Goal: Transaction & Acquisition: Purchase product/service

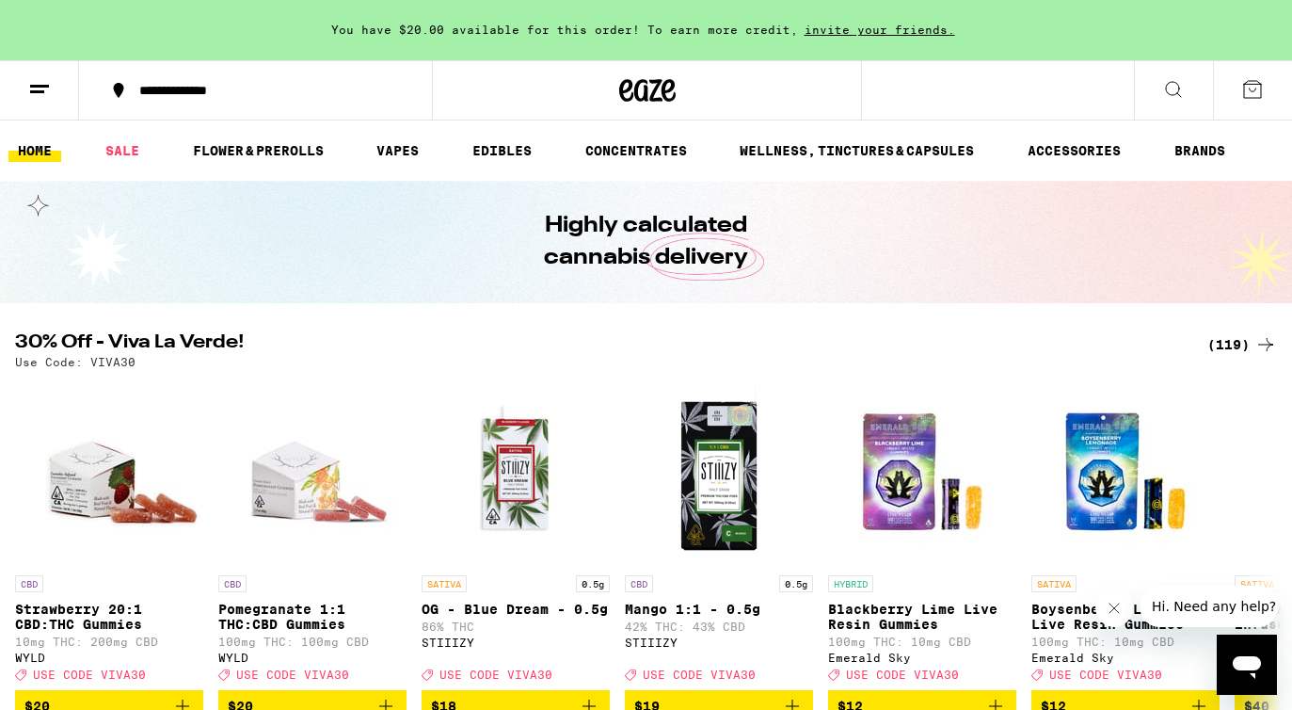
click at [1237, 338] on div "(119)" at bounding box center [1242, 344] width 70 height 23
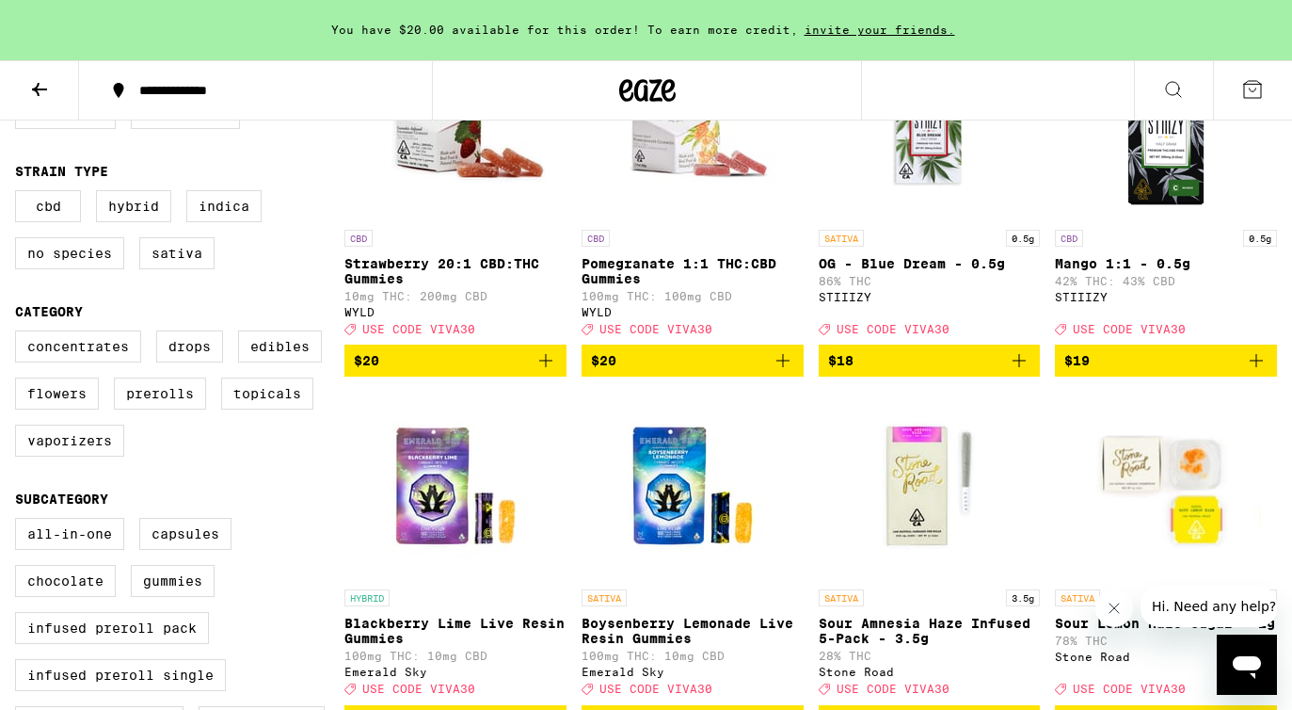
scroll to position [326, 0]
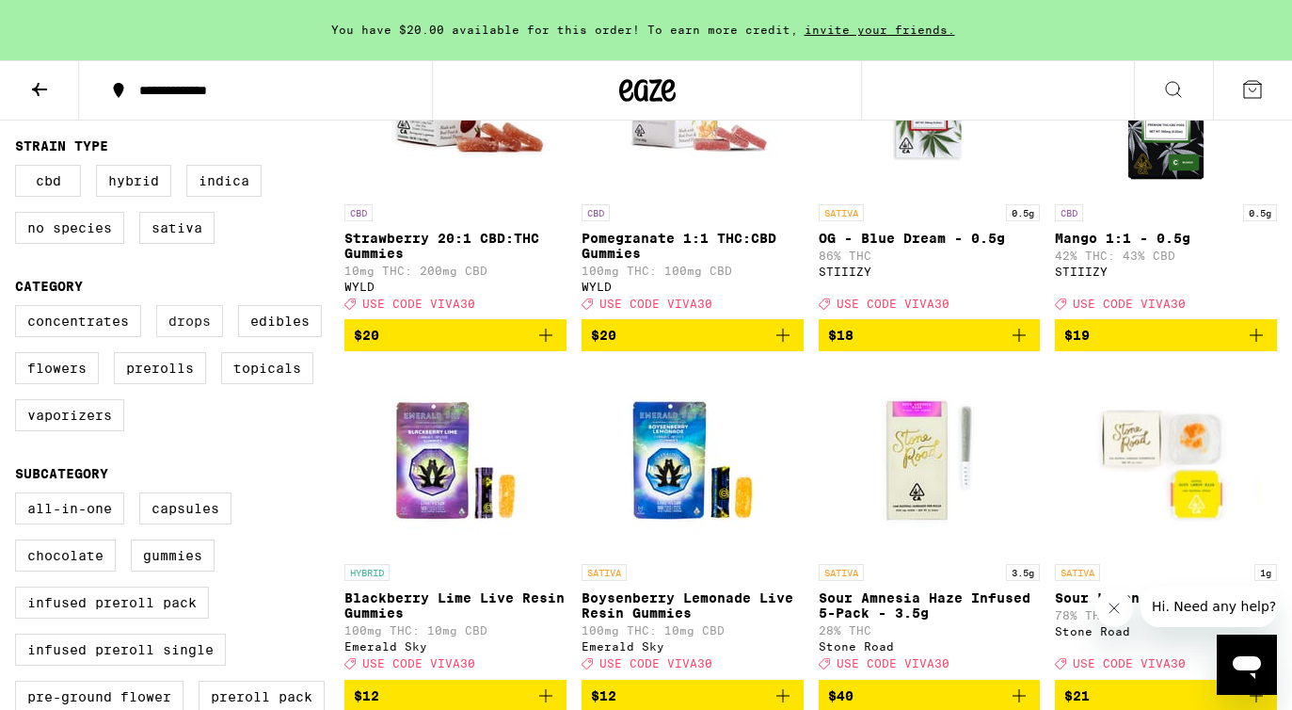
click at [184, 337] on label "Drops" at bounding box center [189, 321] width 67 height 32
click at [20, 309] on input "Drops" at bounding box center [19, 308] width 1 height 1
checkbox input "true"
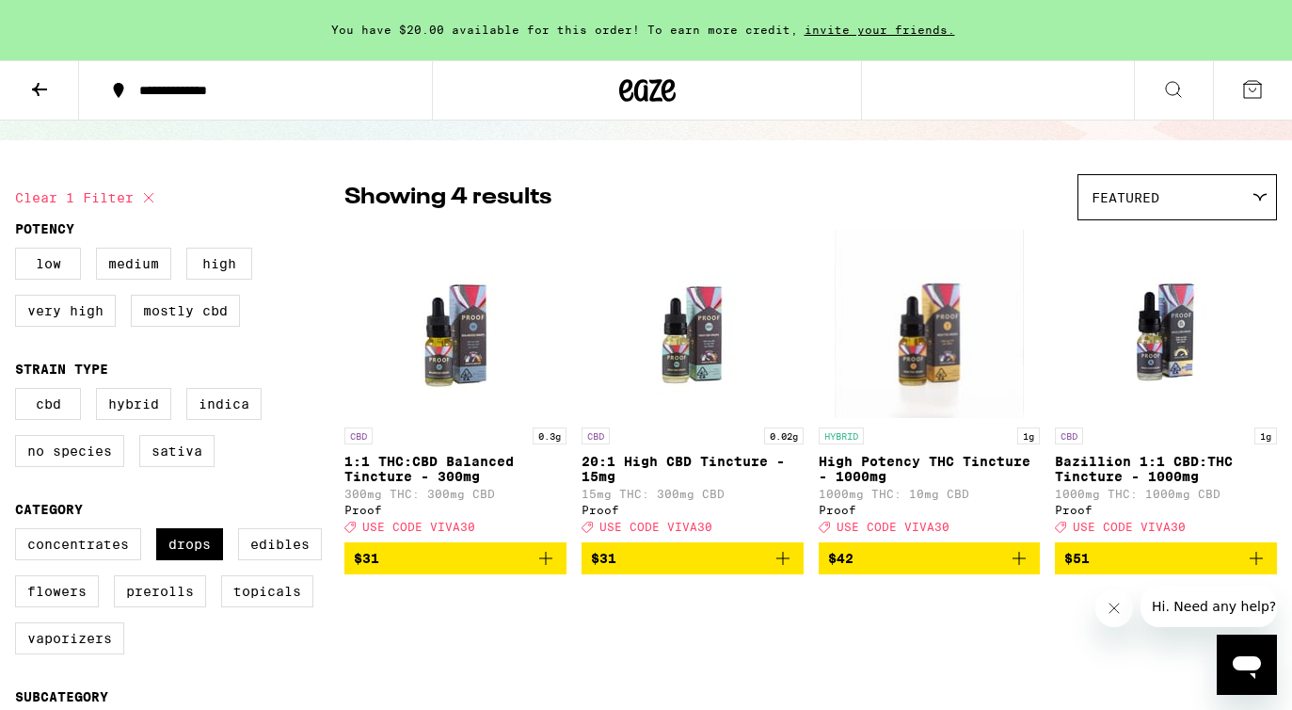
scroll to position [101, 0]
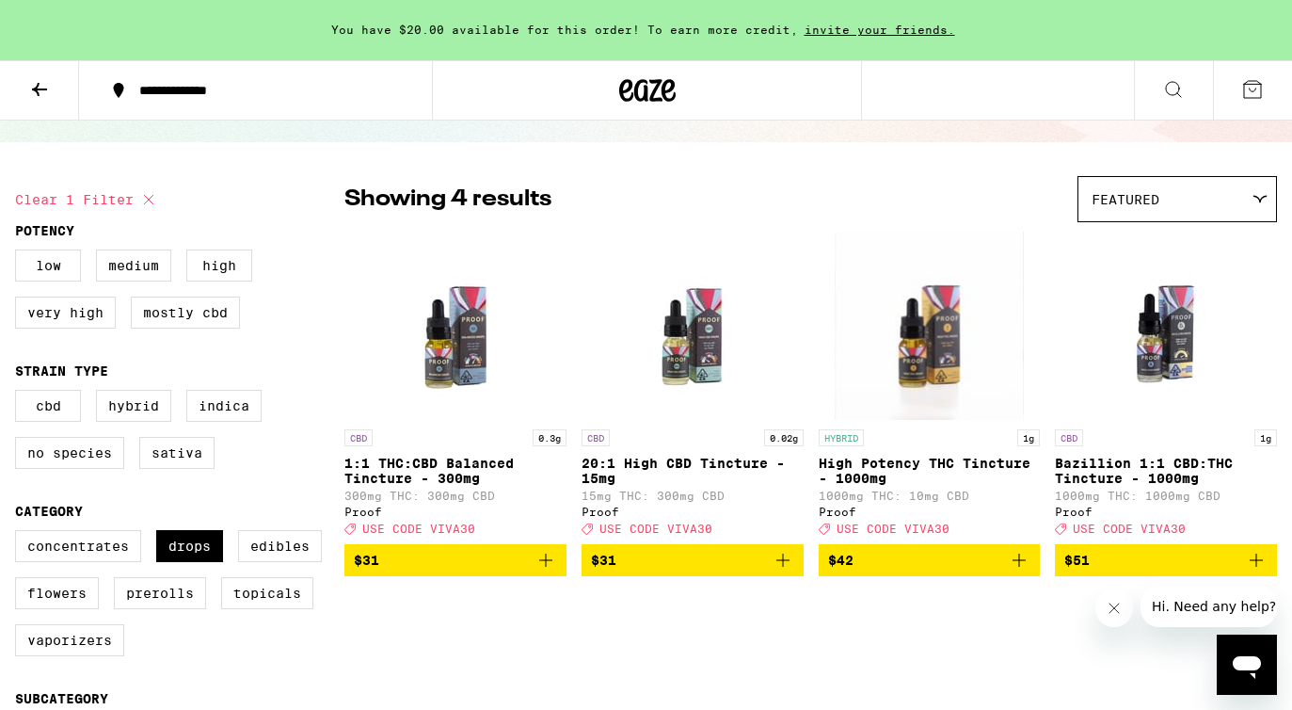
click at [969, 567] on span "$42" at bounding box center [929, 560] width 203 height 23
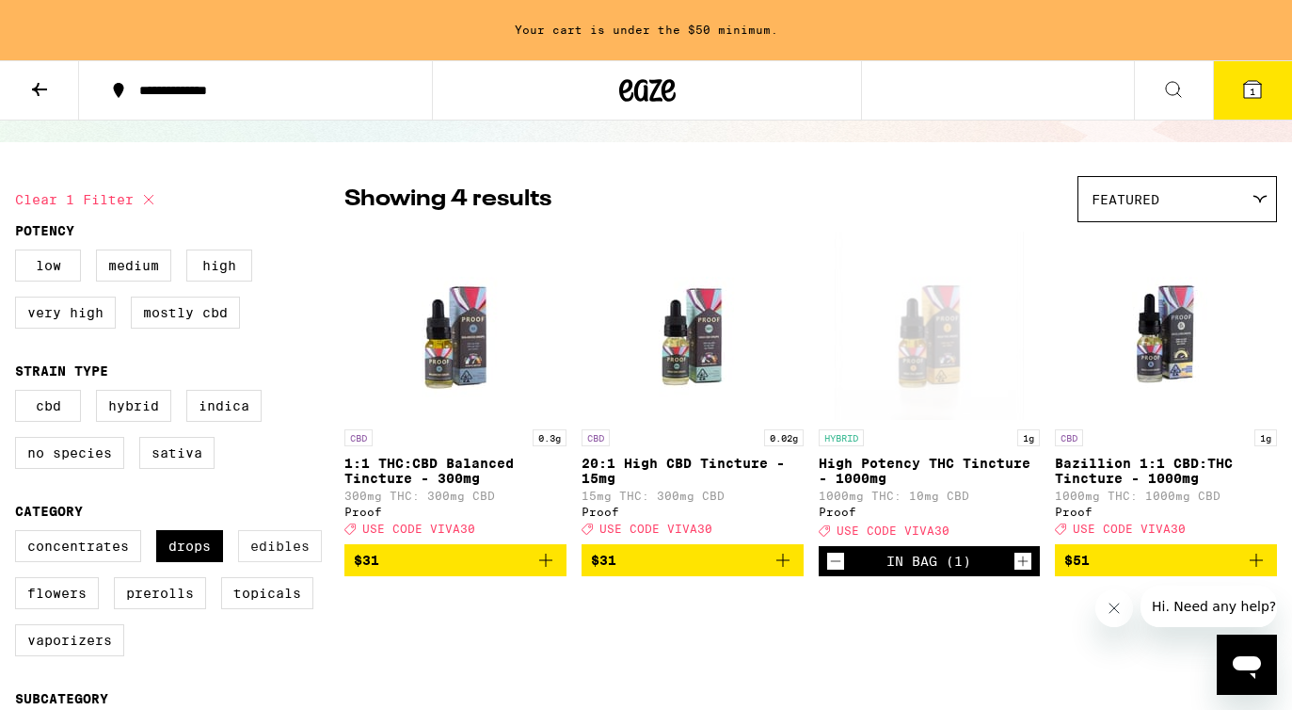
click at [295, 562] on label "Edibles" at bounding box center [280, 546] width 84 height 32
click at [20, 534] on input "Edibles" at bounding box center [19, 533] width 1 height 1
checkbox input "true"
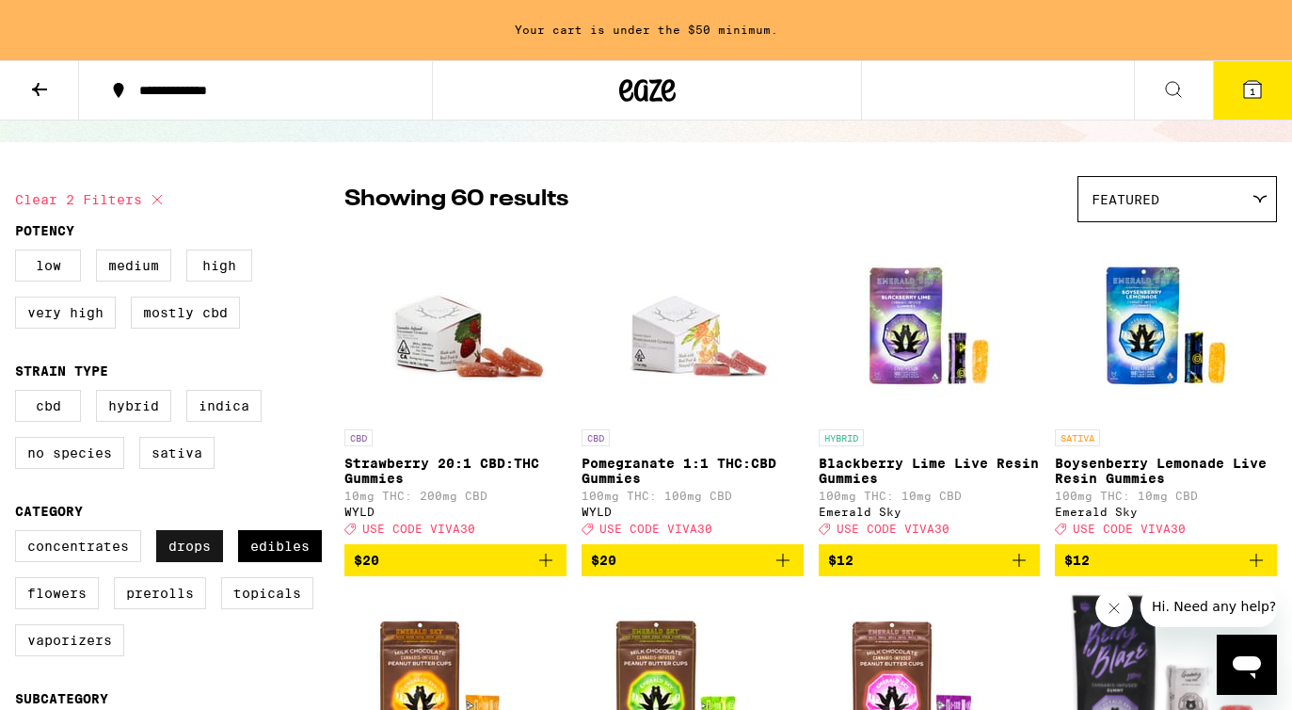
click at [207, 560] on label "Drops" at bounding box center [189, 546] width 67 height 32
click at [20, 534] on input "Drops" at bounding box center [19, 533] width 1 height 1
checkbox input "false"
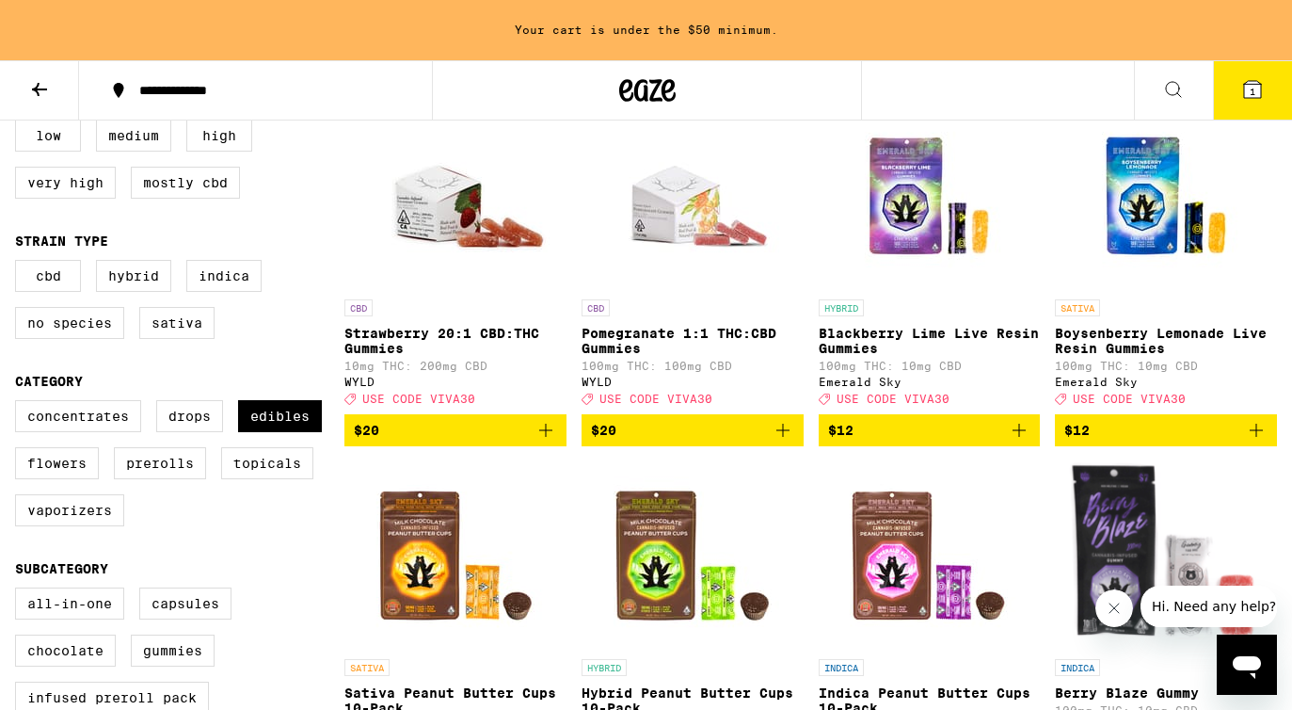
scroll to position [159, 0]
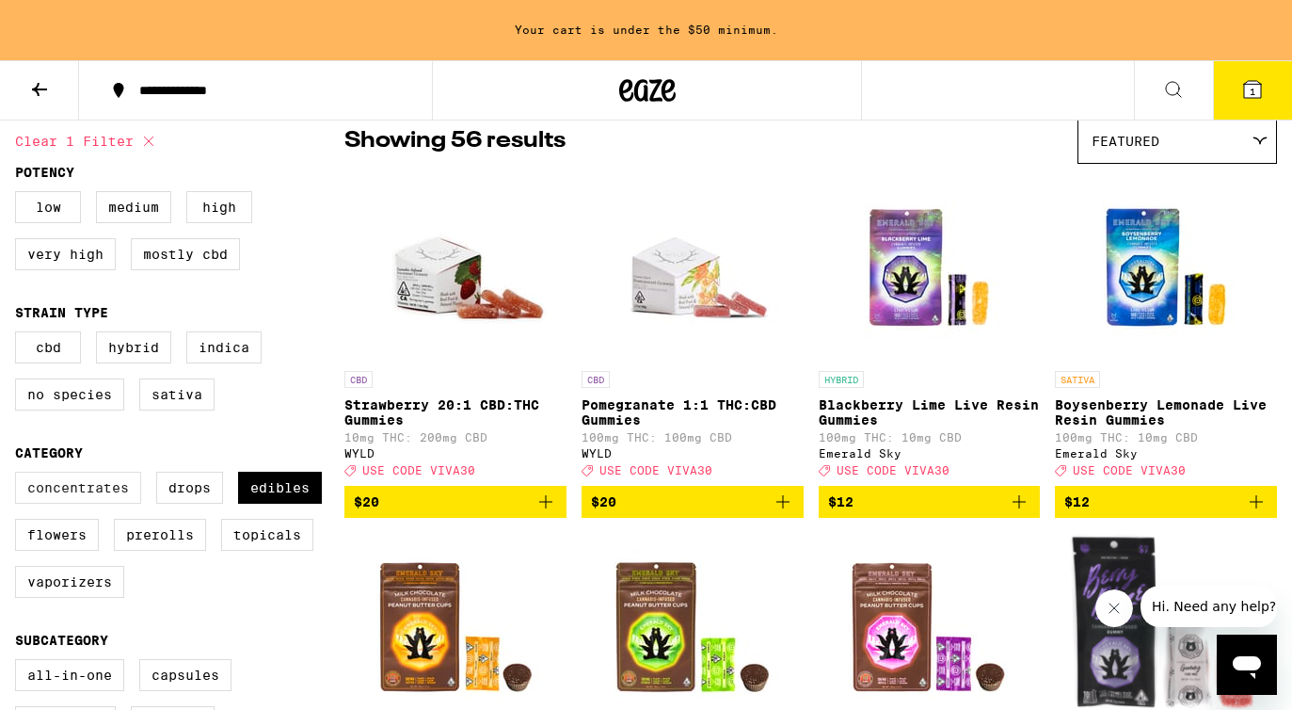
click at [74, 503] on label "Concentrates" at bounding box center [78, 487] width 126 height 32
click at [20, 475] on input "Concentrates" at bounding box center [19, 474] width 1 height 1
checkbox input "true"
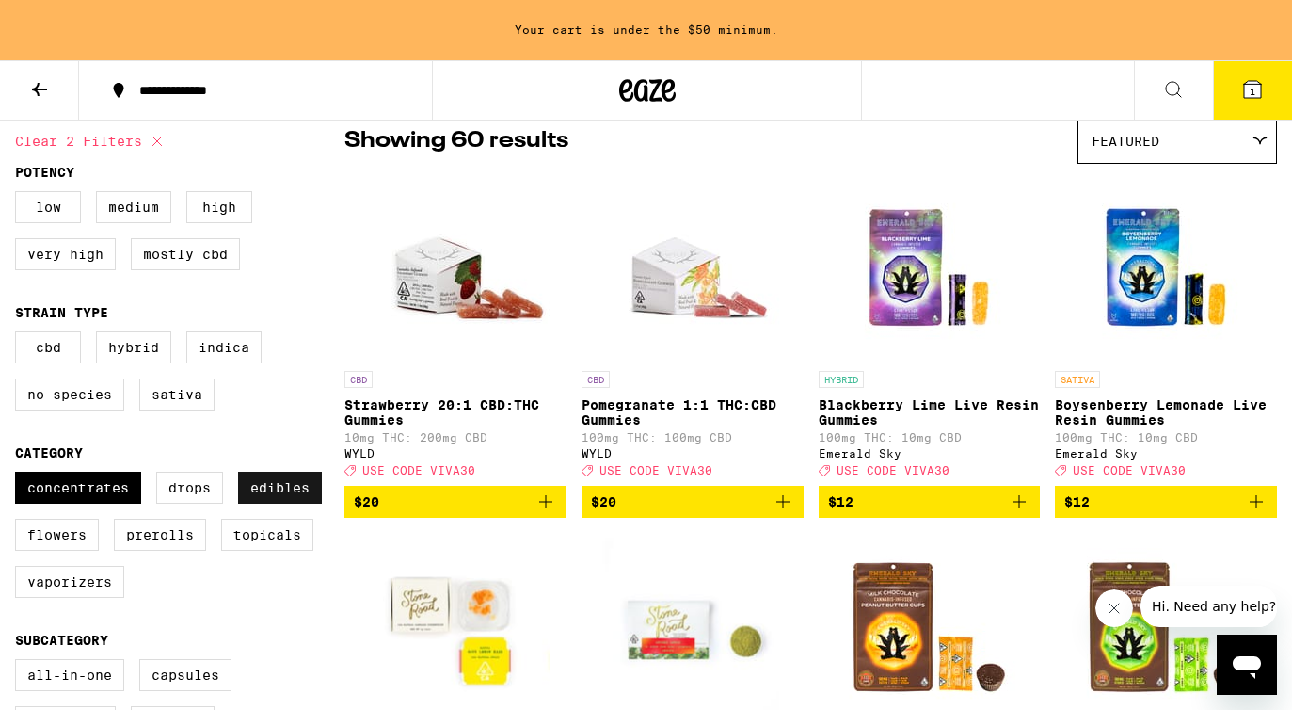
click at [305, 503] on label "Edibles" at bounding box center [280, 487] width 84 height 32
click at [20, 475] on input "Edibles" at bounding box center [19, 474] width 1 height 1
checkbox input "false"
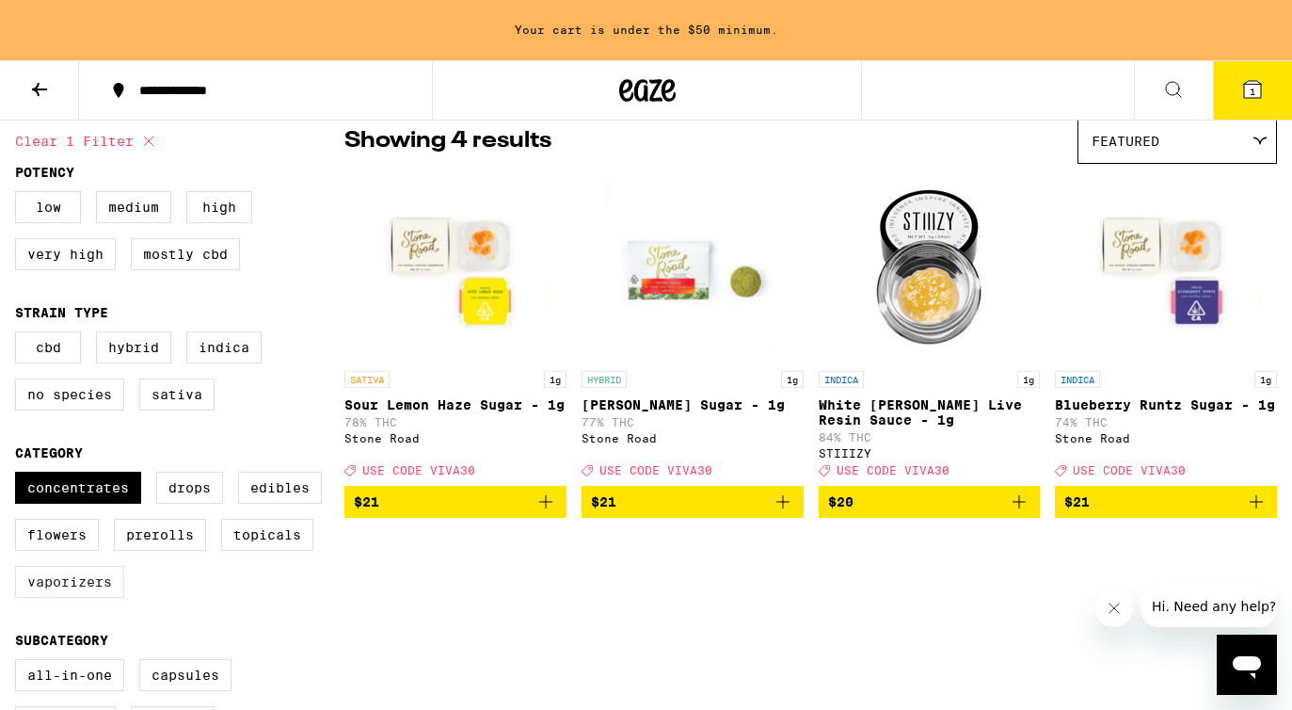
click at [75, 598] on label "Vaporizers" at bounding box center [69, 582] width 109 height 32
click at [20, 475] on input "Vaporizers" at bounding box center [19, 474] width 1 height 1
checkbox input "true"
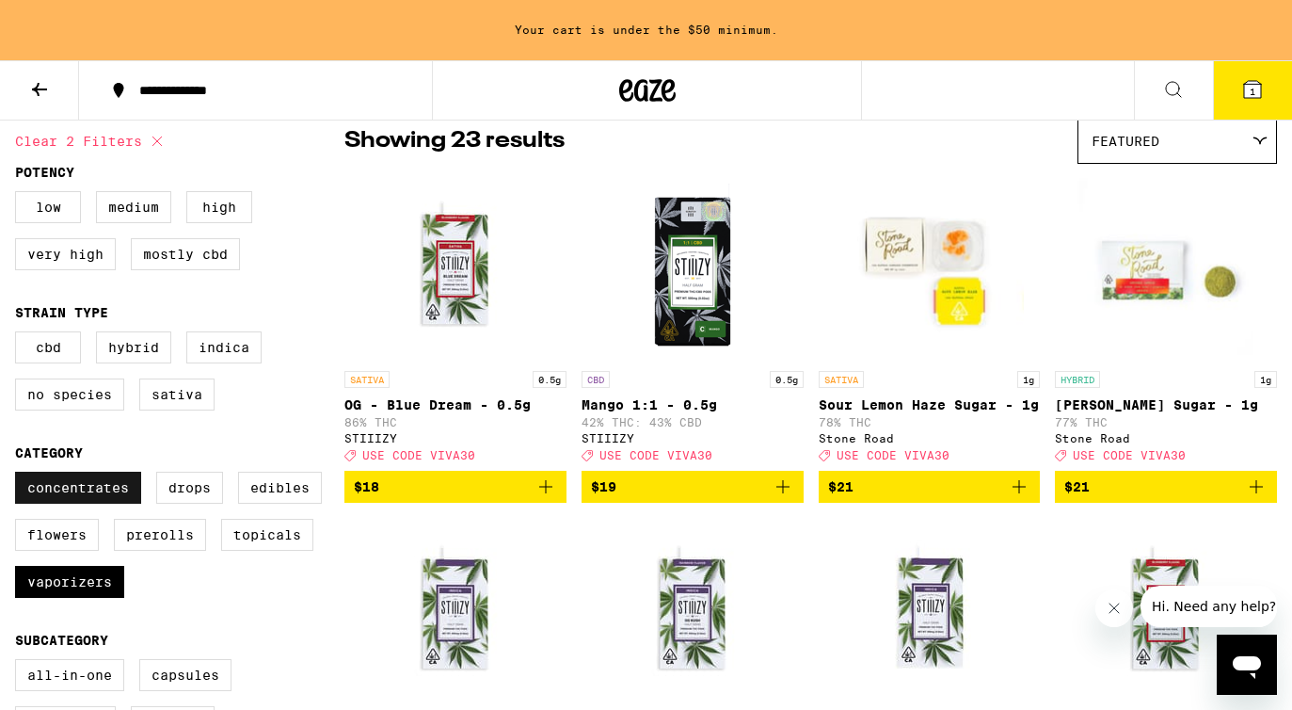
click at [82, 503] on label "Concentrates" at bounding box center [78, 487] width 126 height 32
click at [20, 475] on input "Concentrates" at bounding box center [19, 474] width 1 height 1
checkbox input "false"
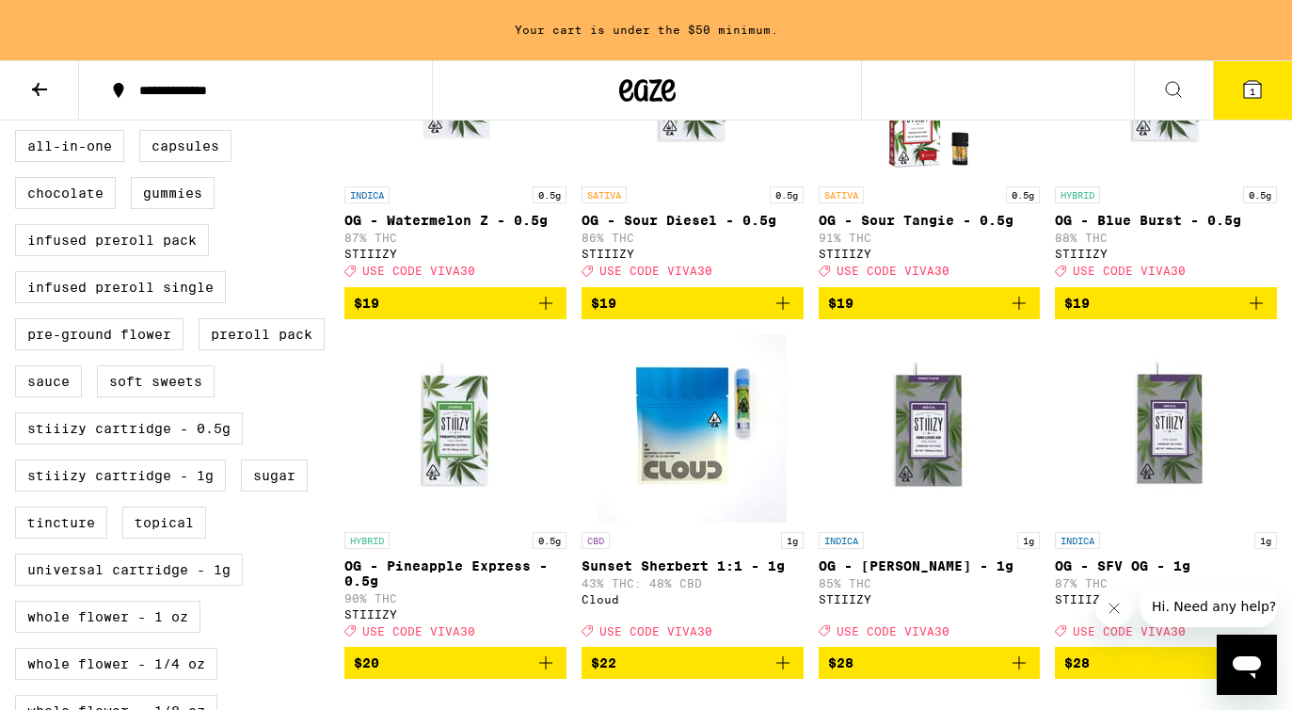
scroll to position [809, 0]
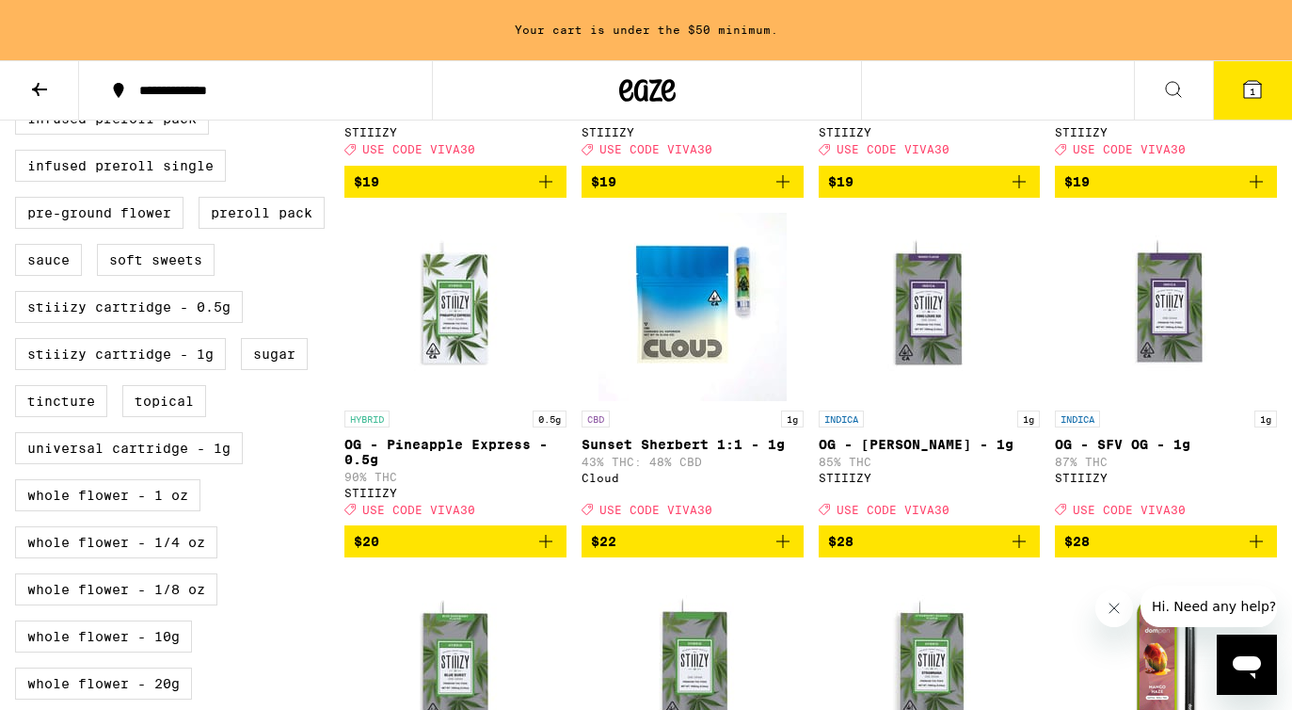
click at [652, 552] on span "$22" at bounding box center [692, 541] width 203 height 23
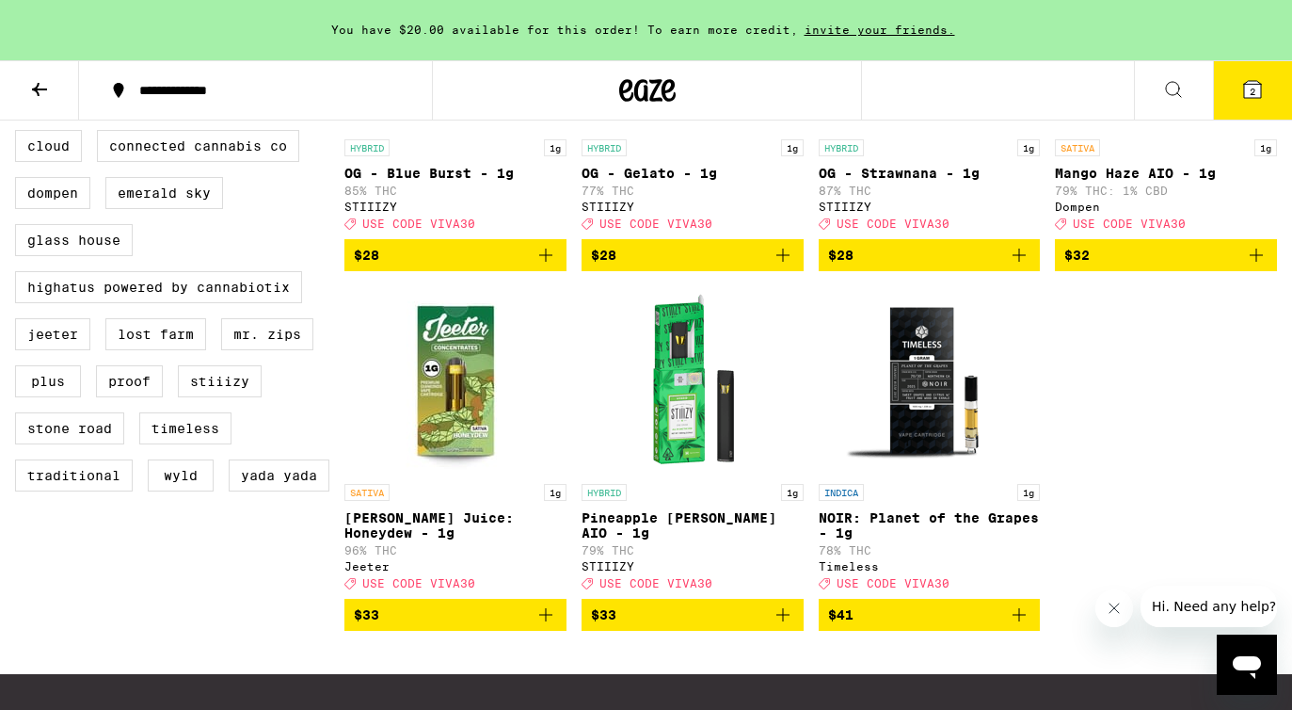
scroll to position [1502, 0]
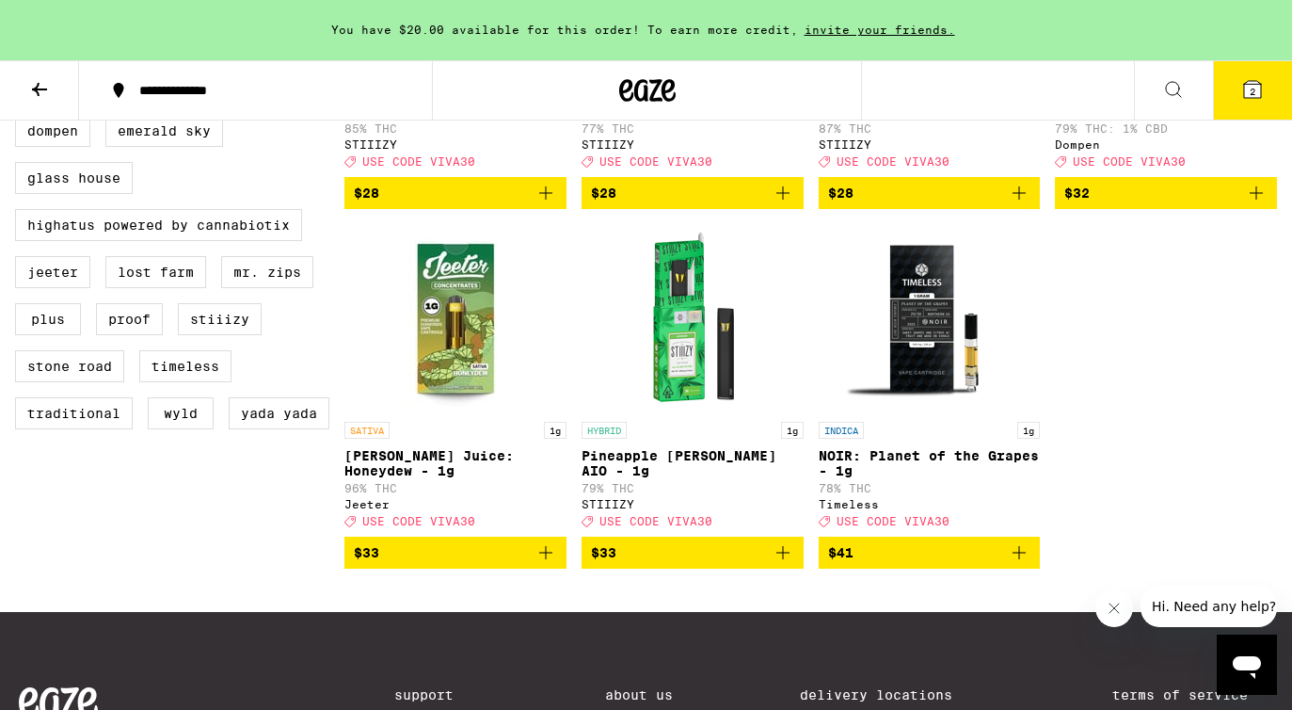
click at [460, 564] on span "$33" at bounding box center [455, 552] width 203 height 23
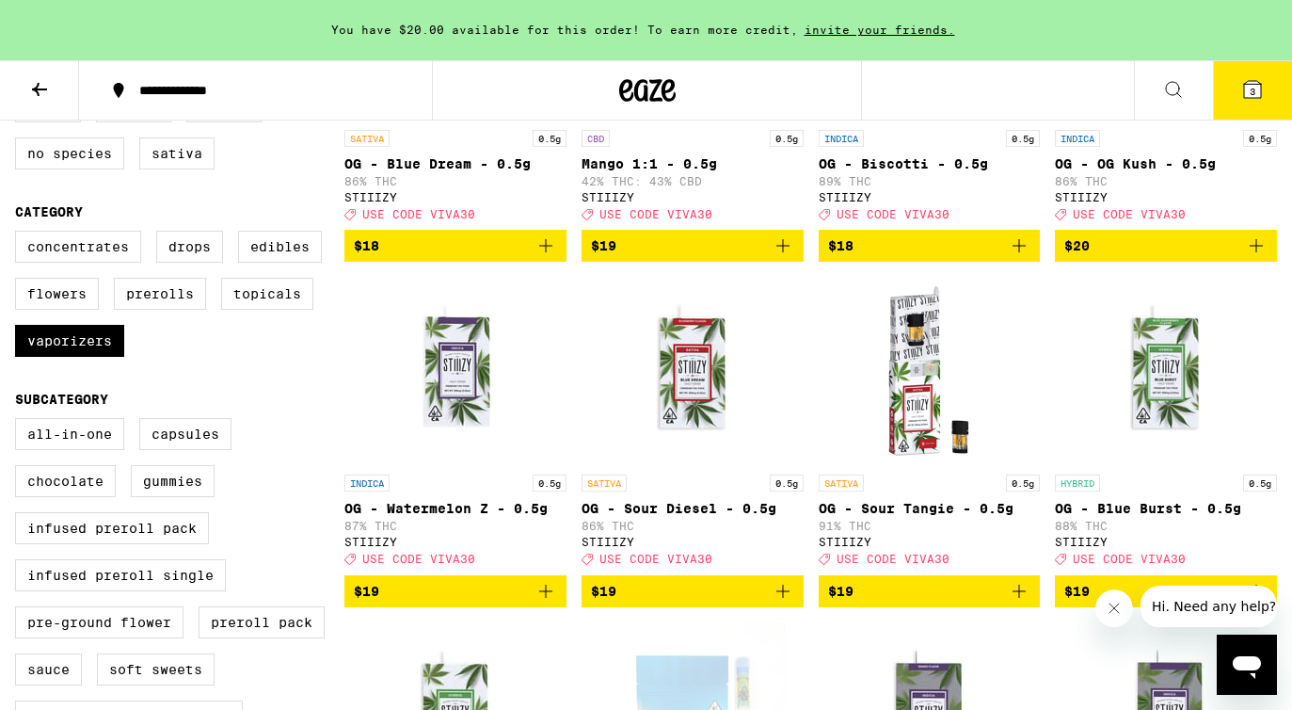
scroll to position [393, 0]
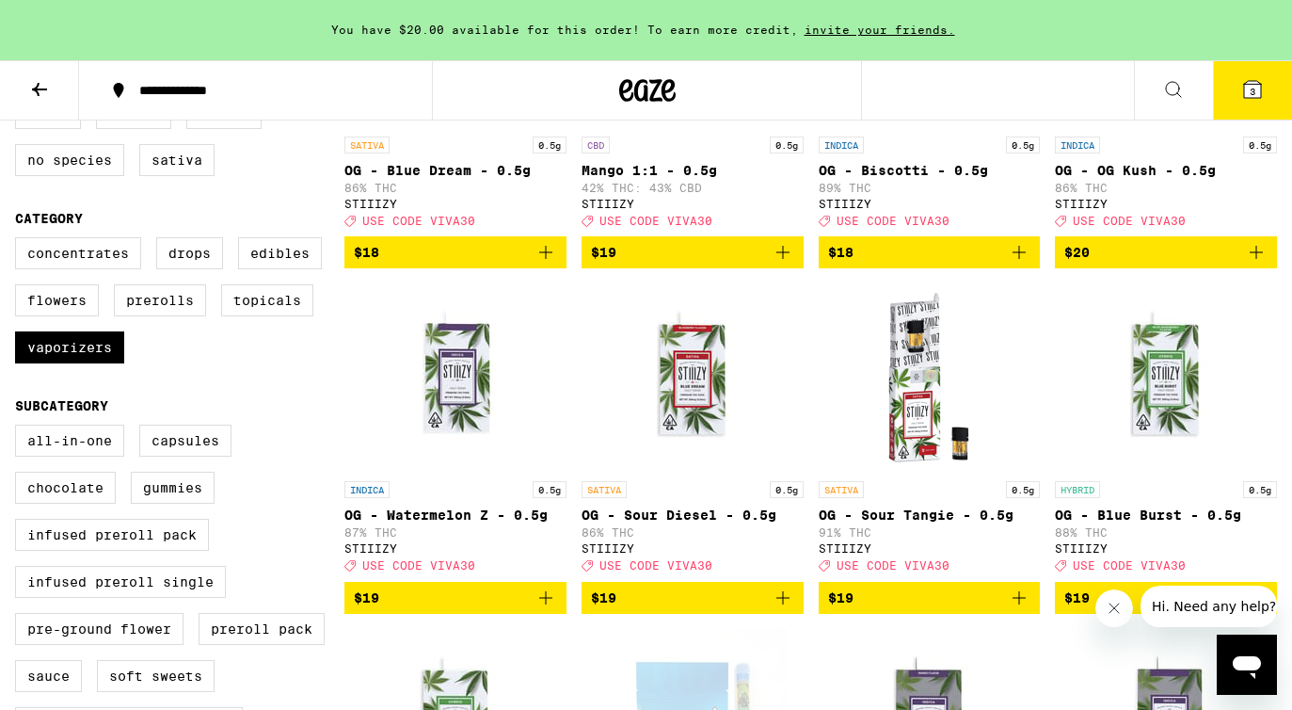
click at [1255, 78] on icon at bounding box center [1252, 89] width 23 height 23
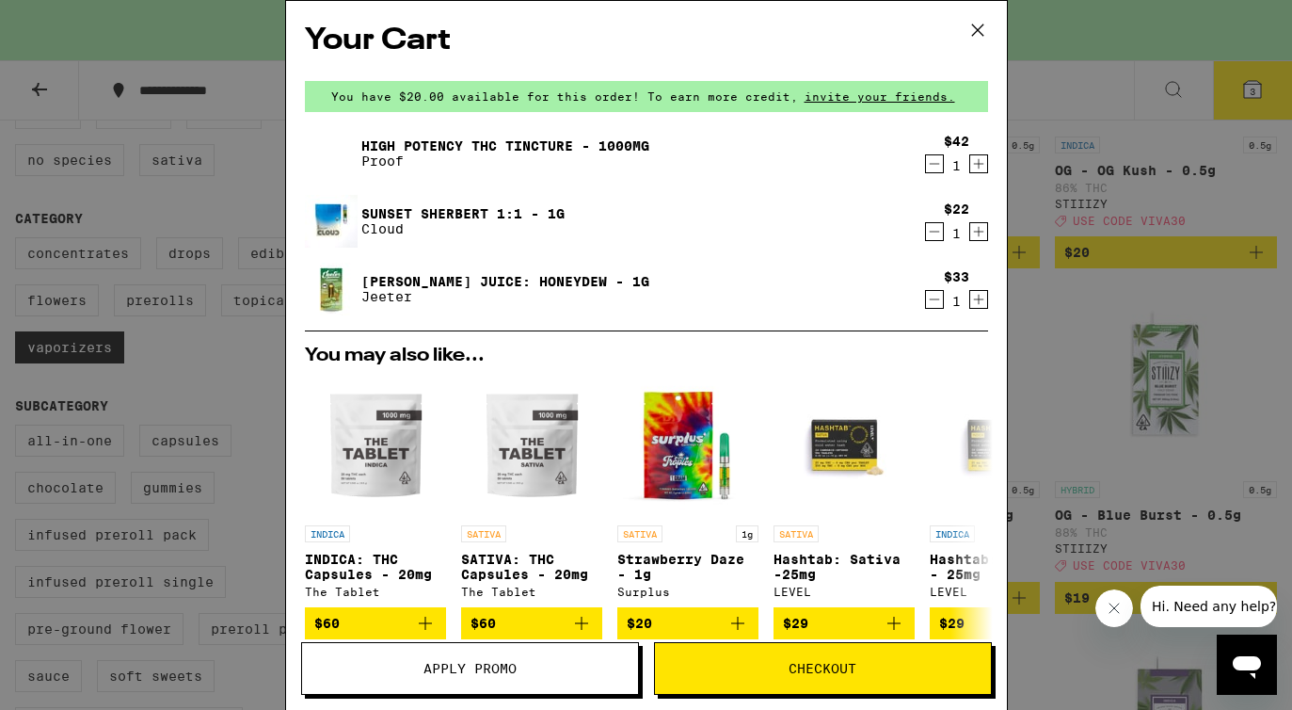
click at [1071, 330] on div "Your Cart You have $20.00 available for this order! To earn more credit, invite…" at bounding box center [646, 355] width 1292 height 710
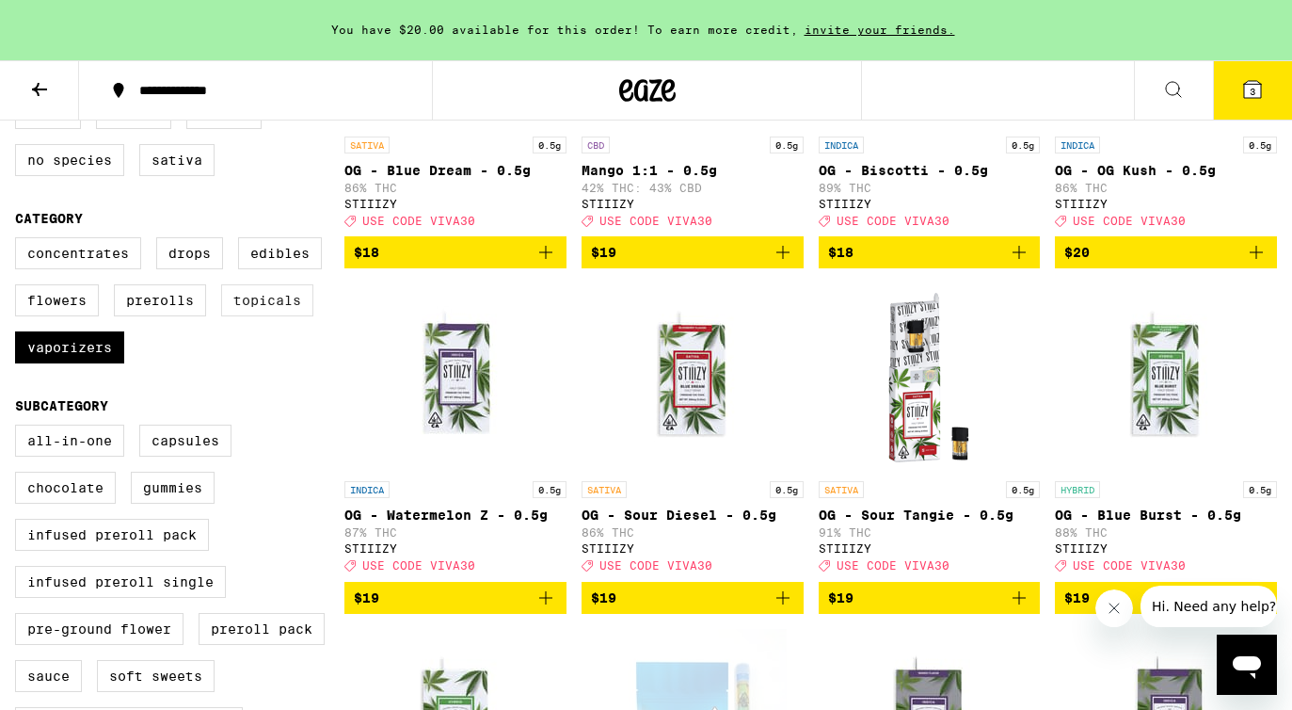
click at [271, 316] on label "Topicals" at bounding box center [267, 300] width 92 height 32
click at [20, 241] on input "Topicals" at bounding box center [19, 240] width 1 height 1
checkbox input "true"
click at [48, 360] on label "Vaporizers" at bounding box center [69, 347] width 109 height 32
click at [20, 241] on input "Vaporizers" at bounding box center [19, 240] width 1 height 1
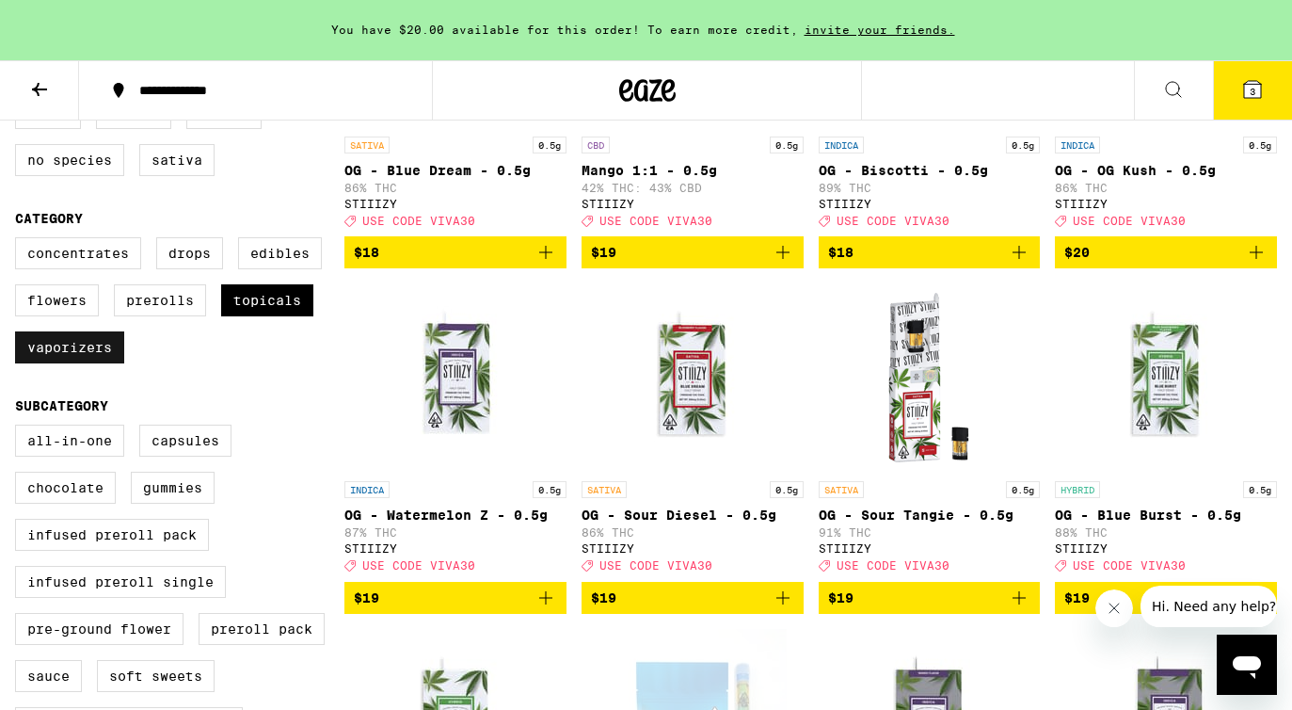
checkbox input "false"
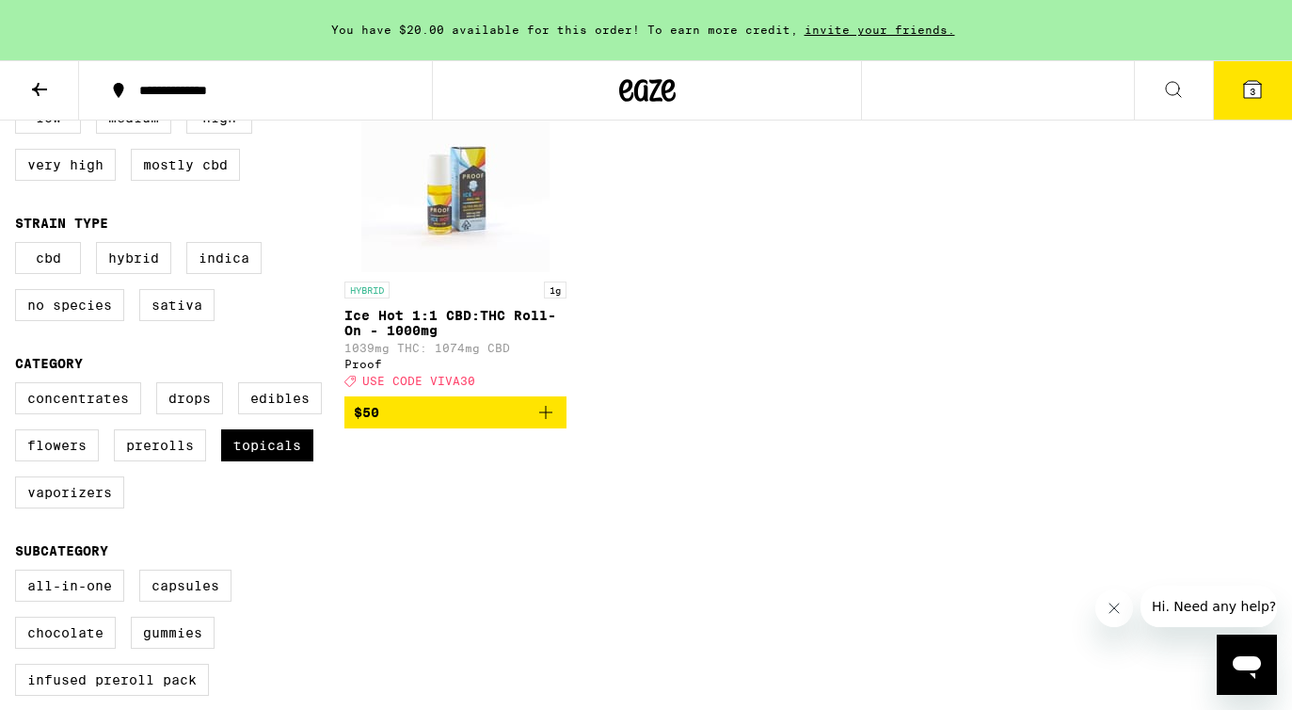
scroll to position [247, 0]
click at [157, 462] on label "Prerolls" at bounding box center [160, 446] width 92 height 32
click at [20, 387] on input "Prerolls" at bounding box center [19, 386] width 1 height 1
checkbox input "true"
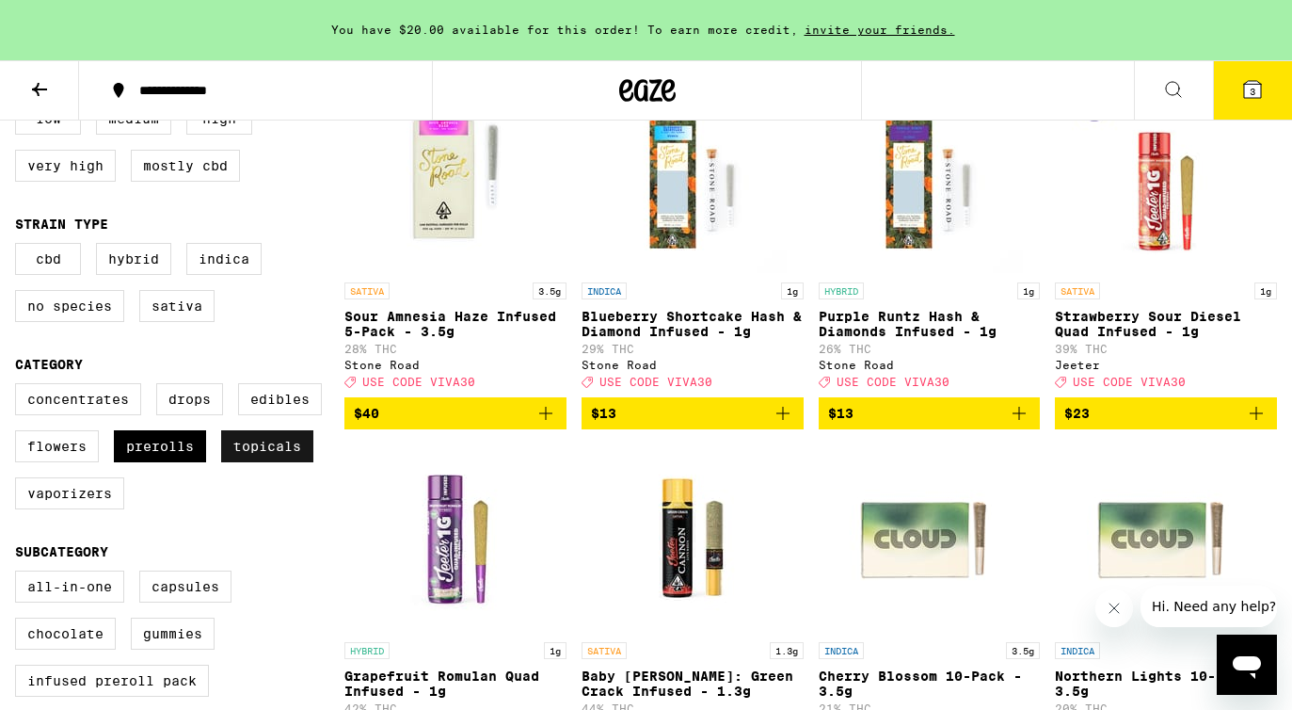
click at [253, 462] on label "Topicals" at bounding box center [267, 446] width 92 height 32
click at [20, 387] on input "Topicals" at bounding box center [19, 386] width 1 height 1
checkbox input "false"
click at [51, 462] on label "Flowers" at bounding box center [57, 446] width 84 height 32
click at [20, 387] on input "Flowers" at bounding box center [19, 386] width 1 height 1
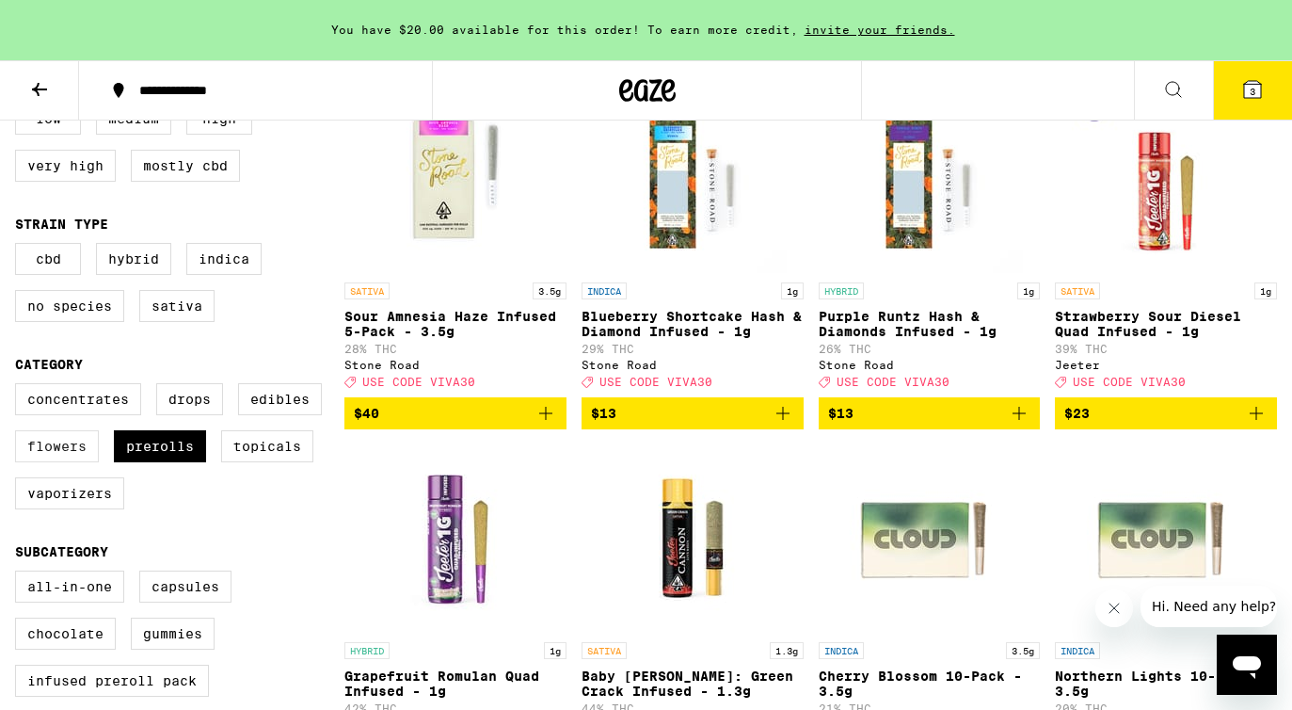
checkbox input "true"
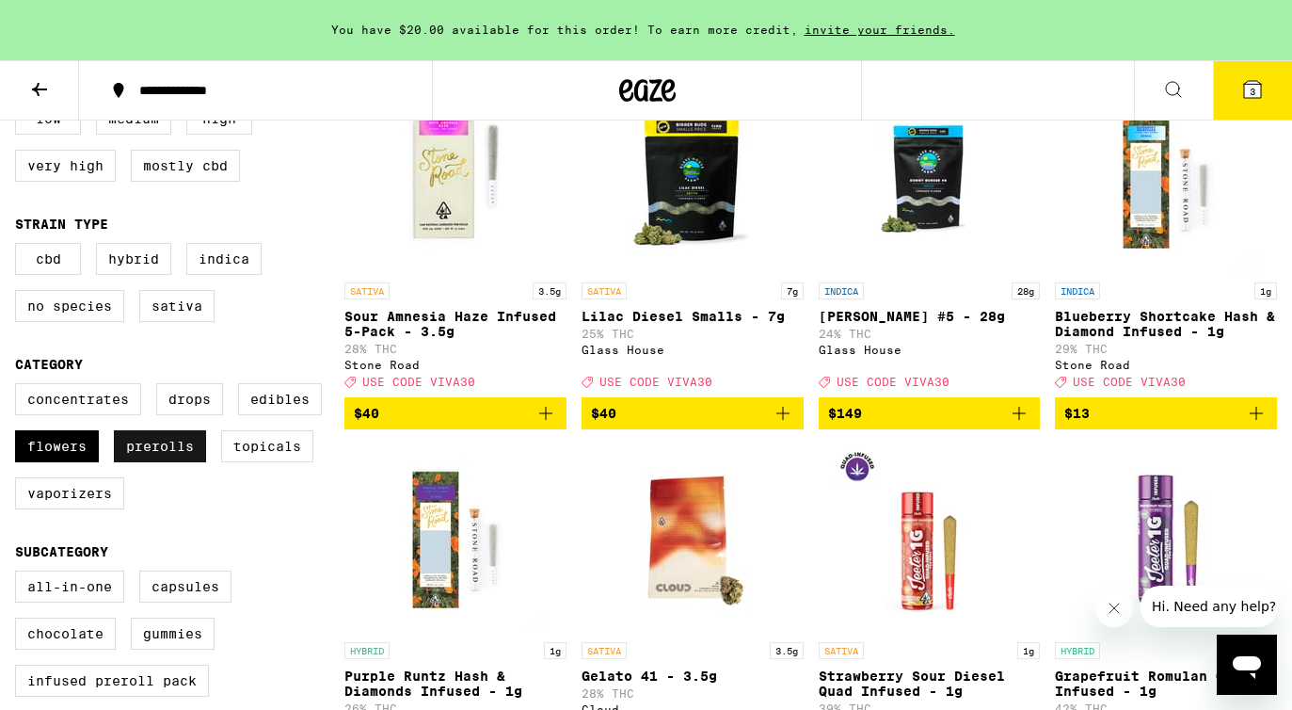
click at [156, 460] on label "Prerolls" at bounding box center [160, 446] width 92 height 32
click at [20, 387] on input "Prerolls" at bounding box center [19, 386] width 1 height 1
checkbox input "false"
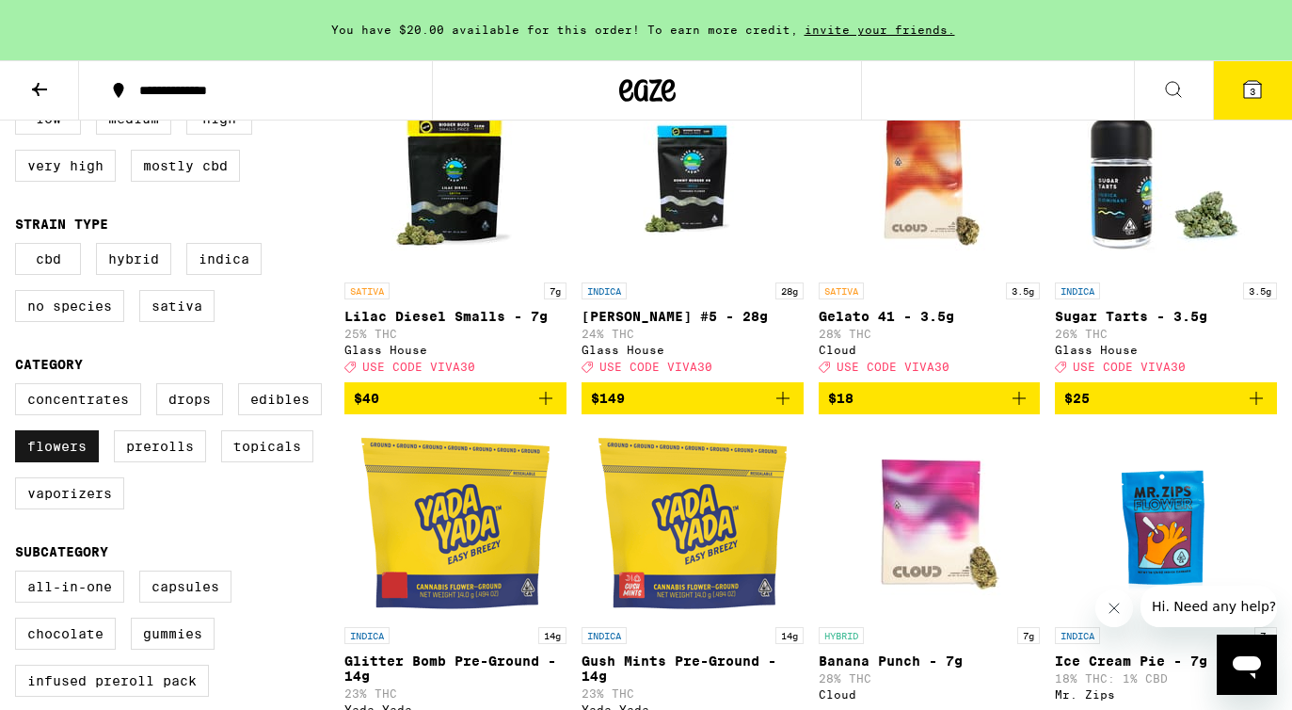
click at [29, 462] on label "Flowers" at bounding box center [57, 446] width 84 height 32
click at [20, 387] on input "Flowers" at bounding box center [19, 386] width 1 height 1
checkbox input "false"
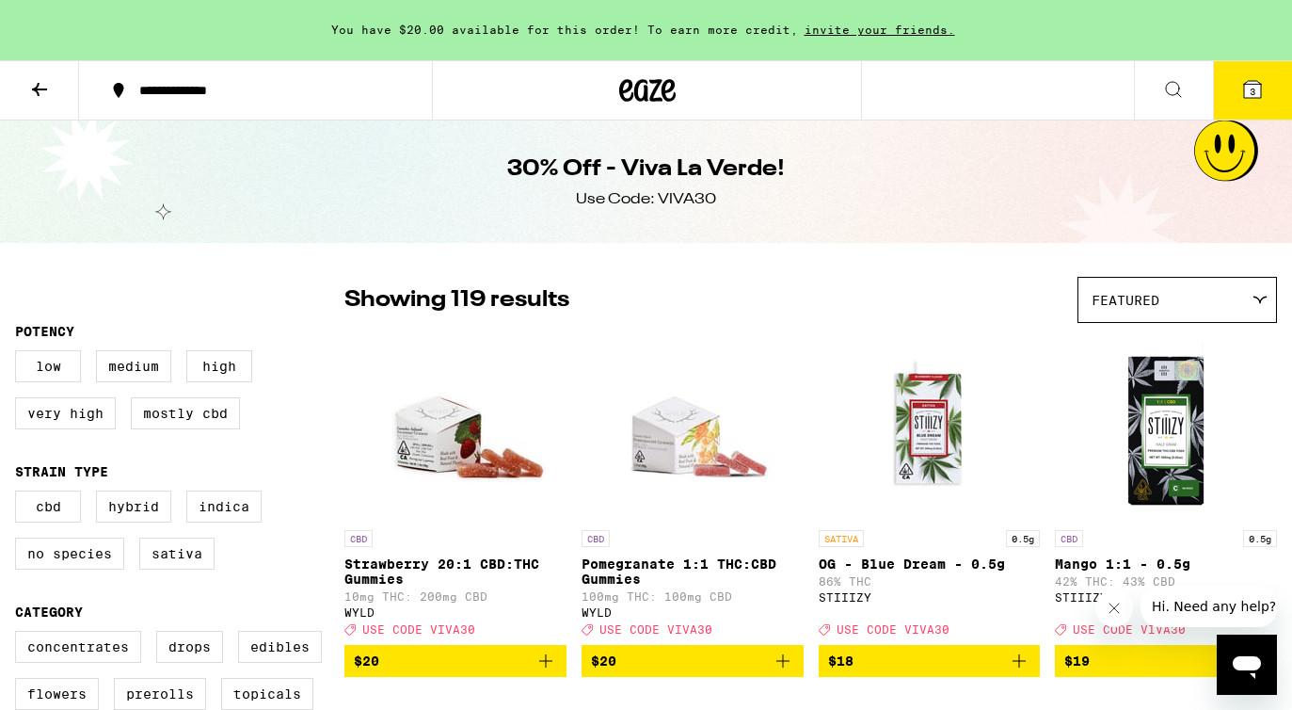
click at [1256, 88] on icon at bounding box center [1252, 89] width 17 height 17
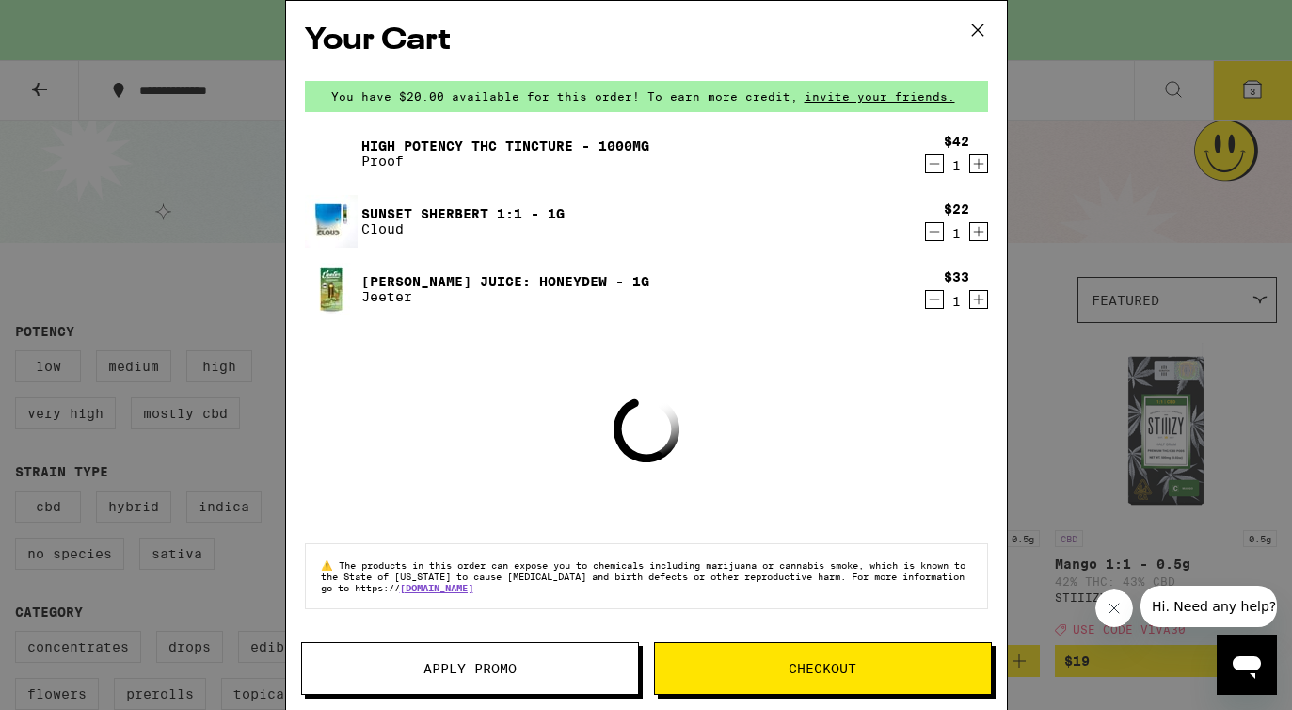
click at [496, 662] on span "Apply Promo" at bounding box center [469, 668] width 93 height 13
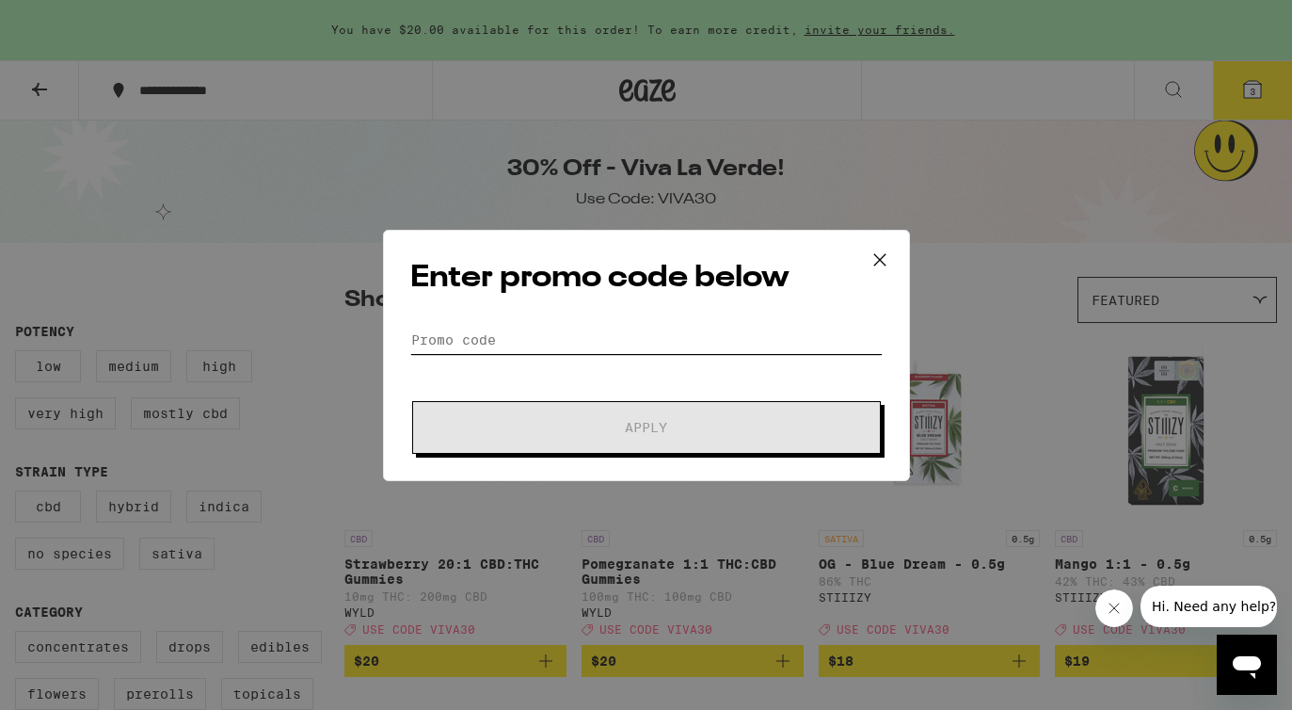
click at [509, 328] on input "Promo Code" at bounding box center [646, 340] width 472 height 28
type input "i"
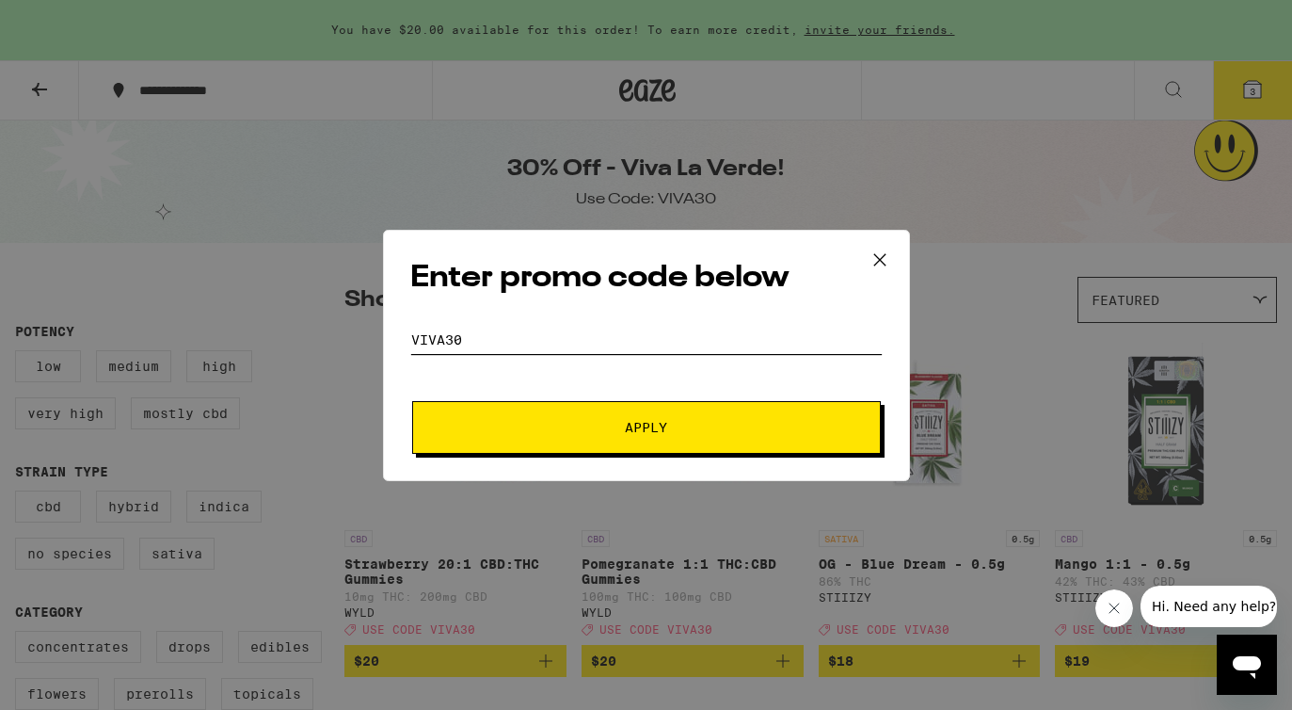
type input "viva30"
click at [535, 435] on button "Apply" at bounding box center [646, 427] width 469 height 53
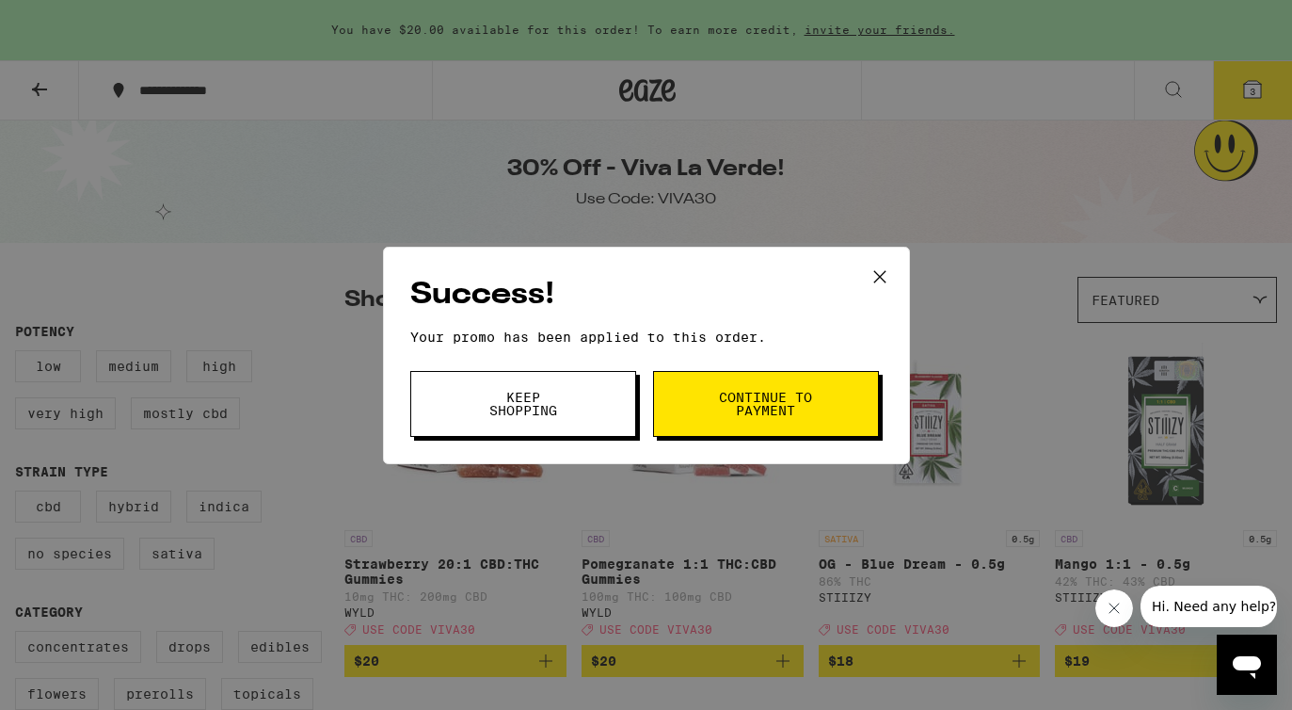
click at [547, 398] on span "Keep Shopping" at bounding box center [523, 404] width 96 height 26
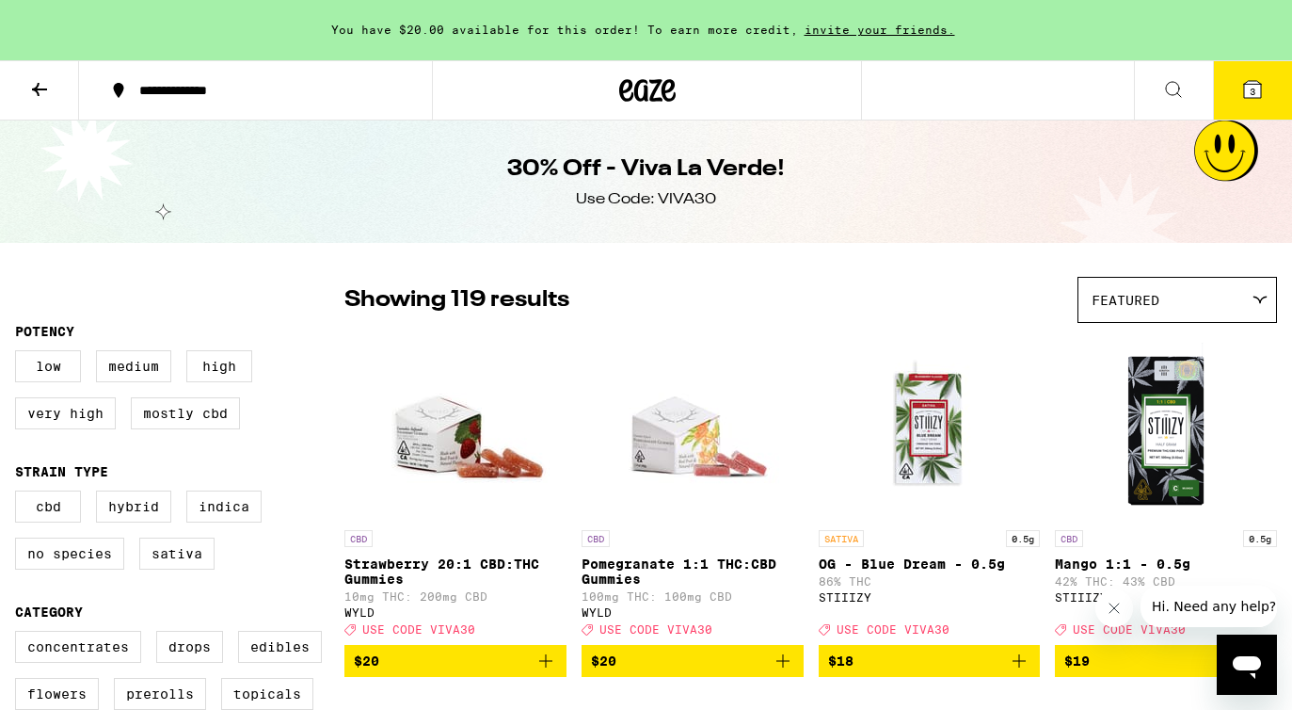
click at [1269, 84] on button "3" at bounding box center [1252, 90] width 79 height 58
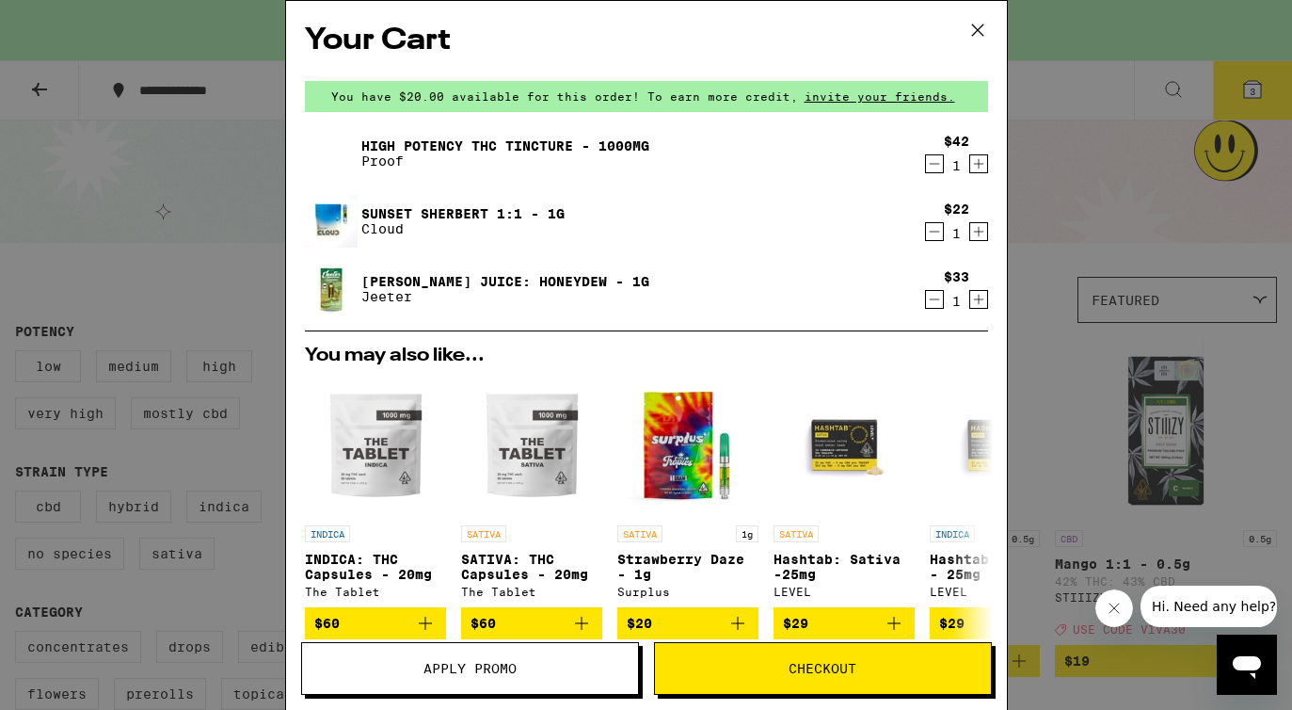
click at [1078, 199] on div "Your Cart You have $20.00 available for this order! To earn more credit, invite…" at bounding box center [646, 355] width 1292 height 710
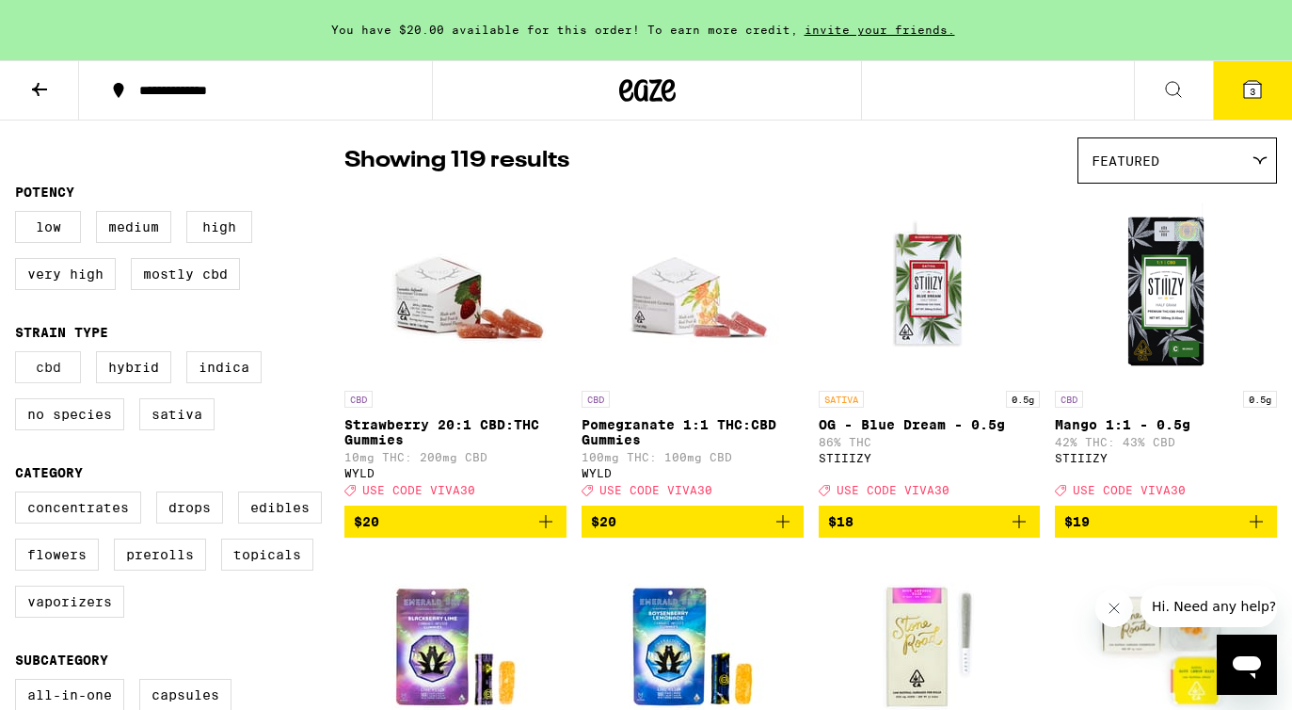
scroll to position [255, 0]
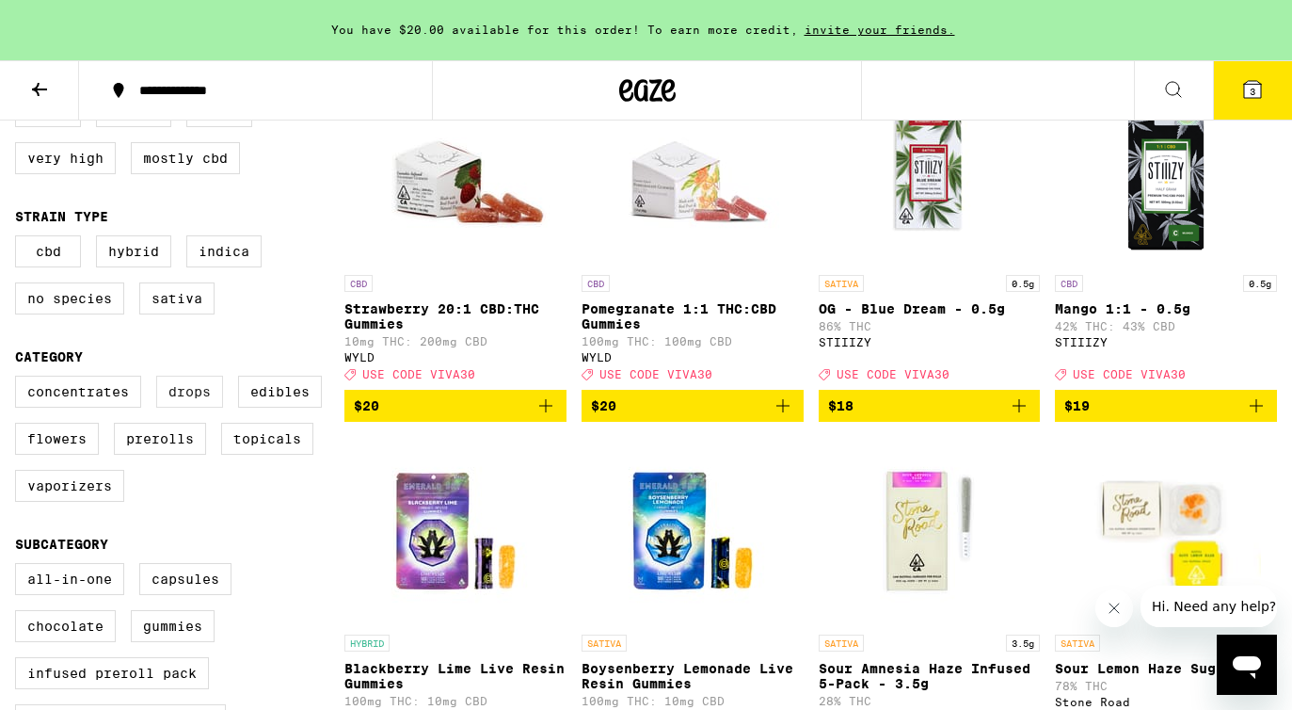
click at [193, 407] on label "Drops" at bounding box center [189, 391] width 67 height 32
click at [20, 379] on input "Drops" at bounding box center [19, 378] width 1 height 1
checkbox input "true"
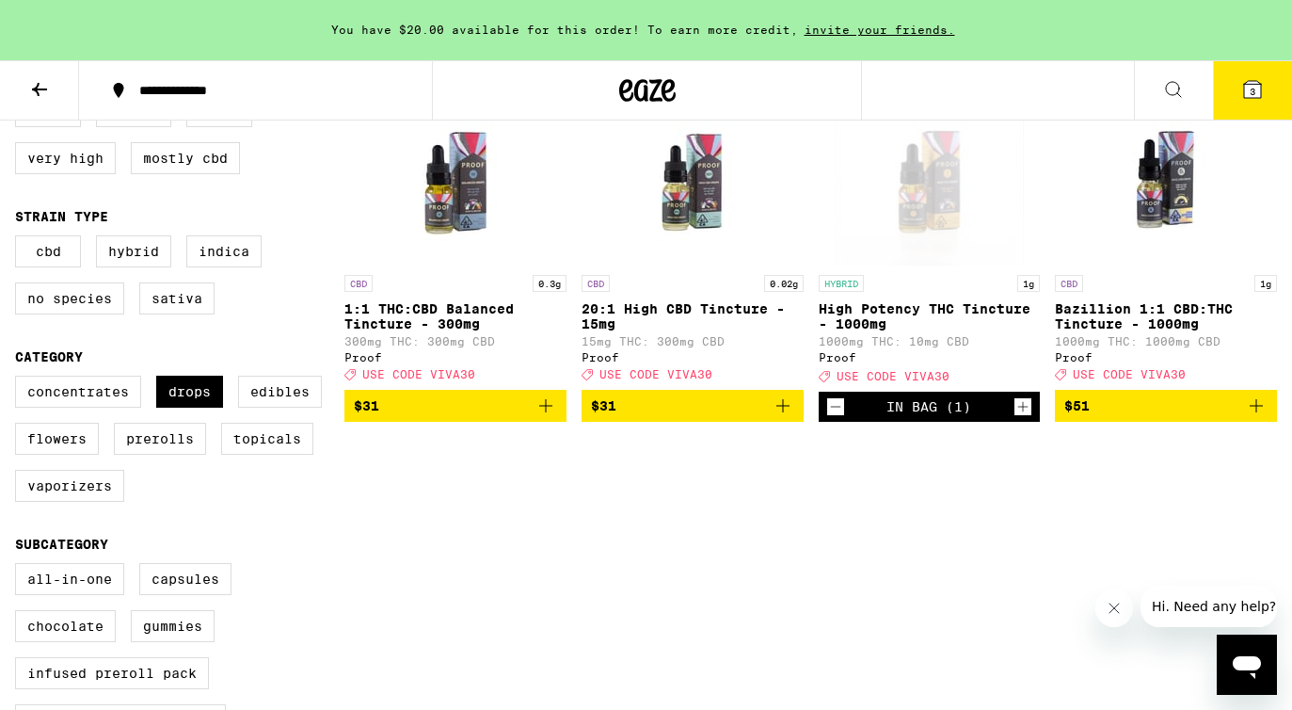
click at [1264, 94] on button "3" at bounding box center [1252, 90] width 79 height 58
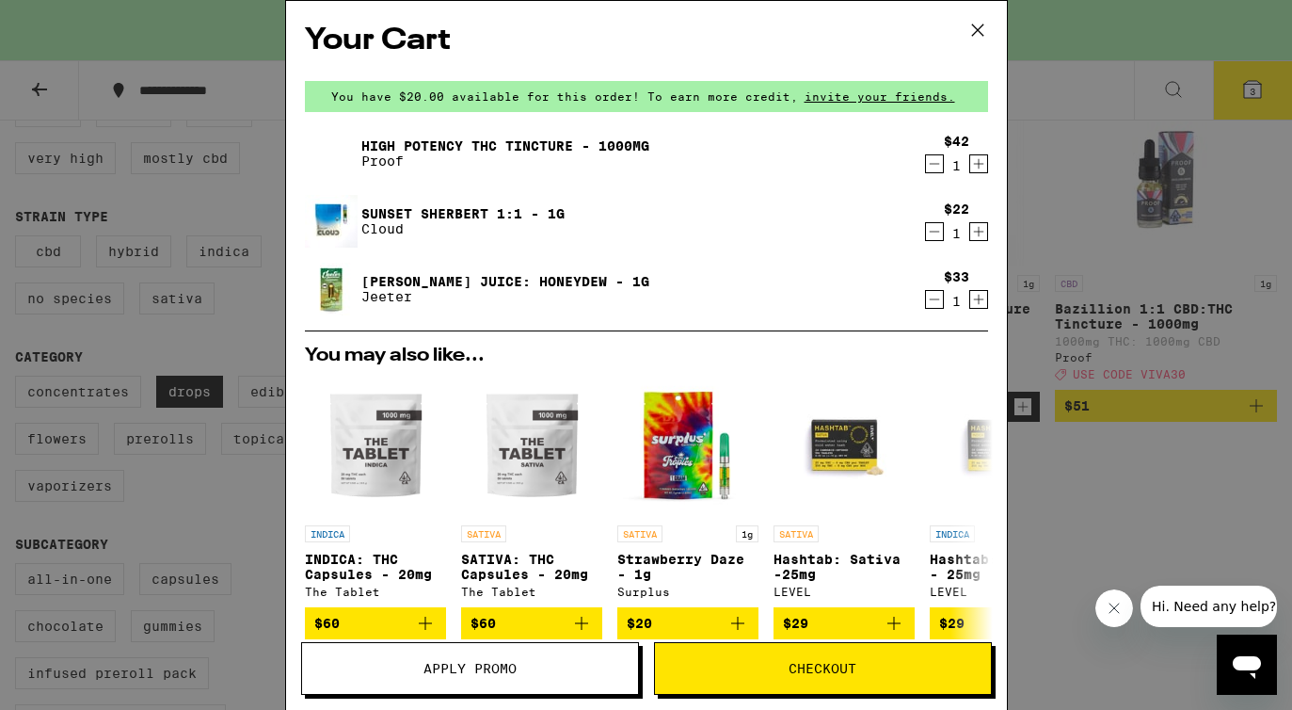
scroll to position [328, 0]
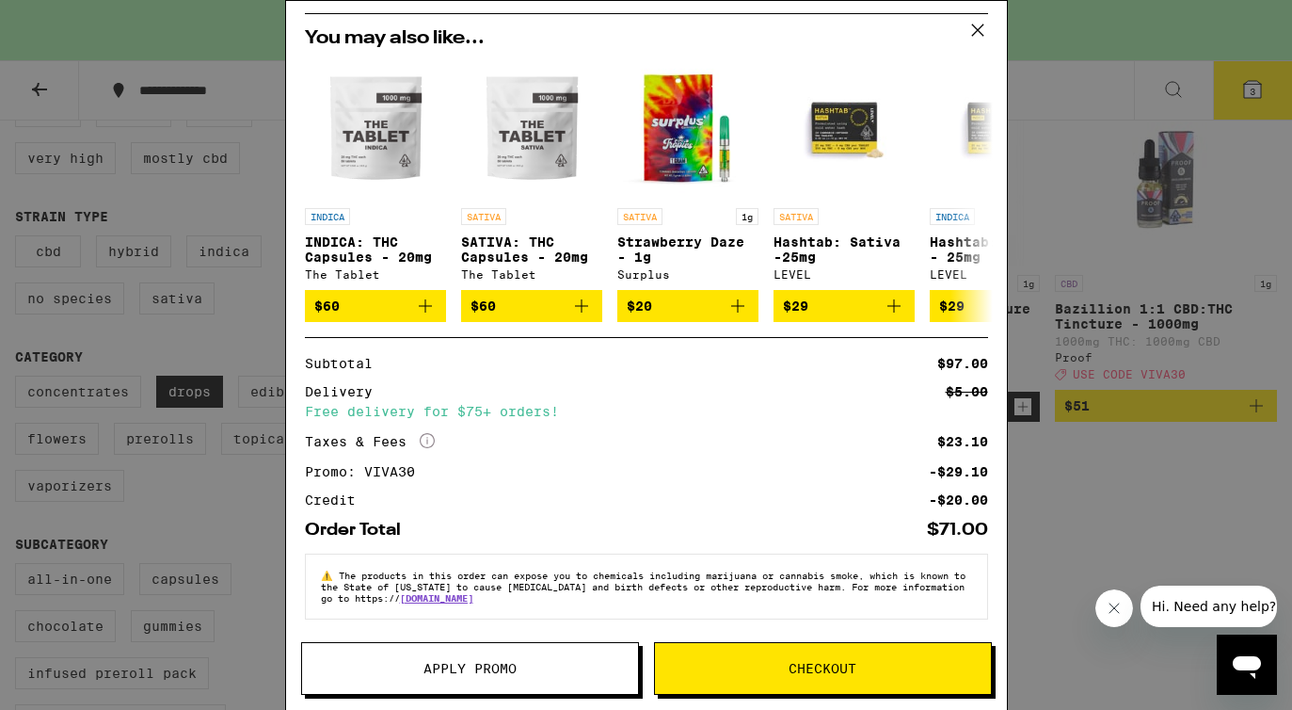
click at [886, 680] on button "Checkout" at bounding box center [823, 668] width 338 height 53
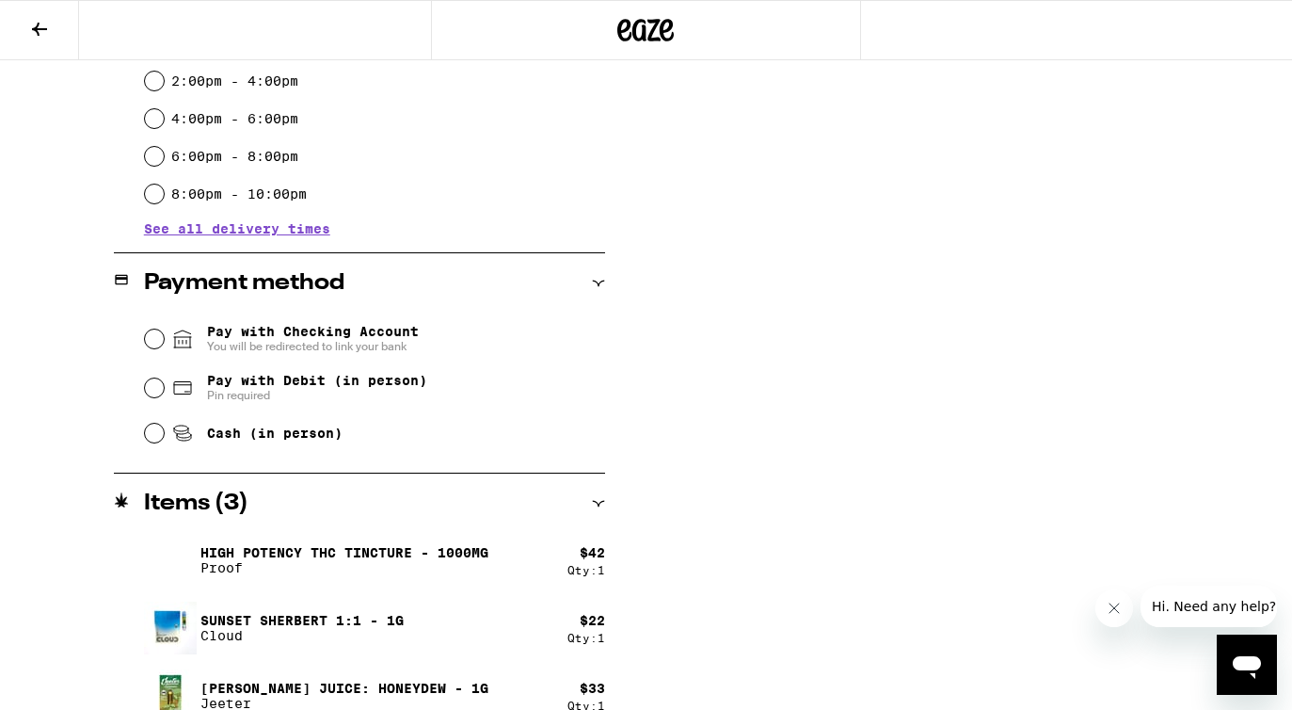
scroll to position [620, 0]
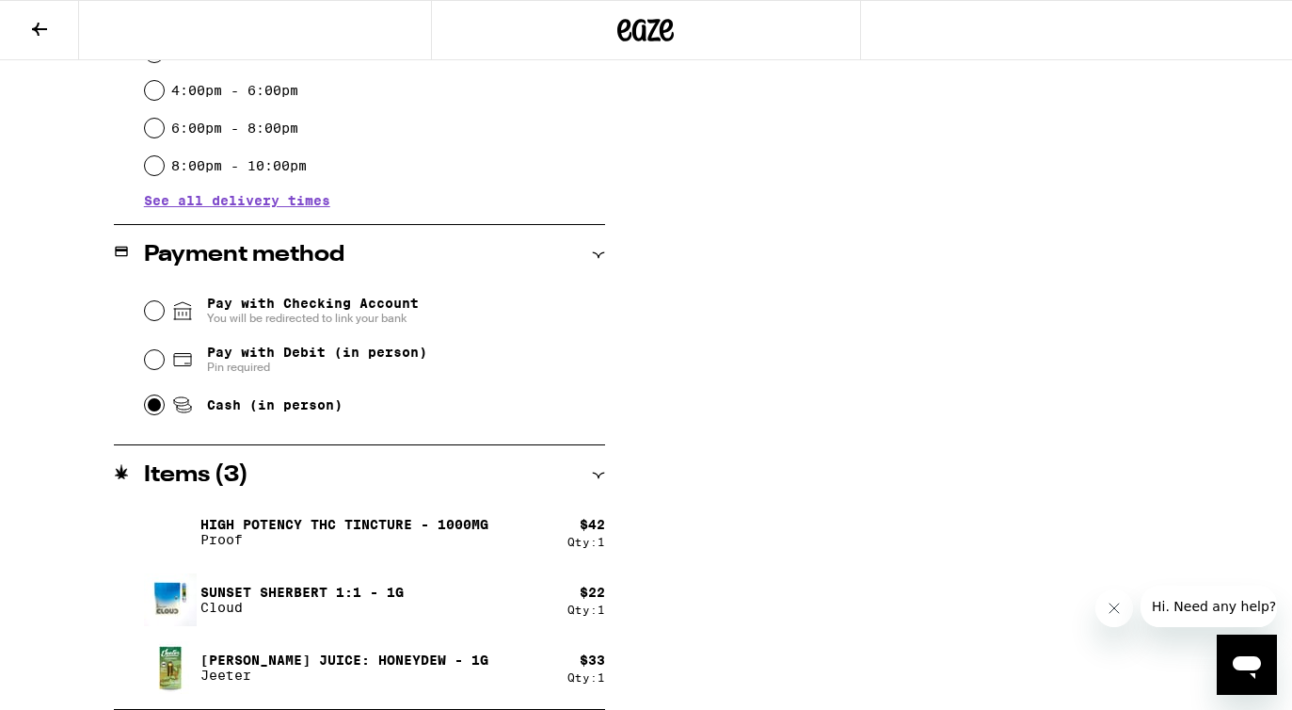
click at [150, 406] on input "Cash (in person)" at bounding box center [154, 404] width 19 height 19
radio input "true"
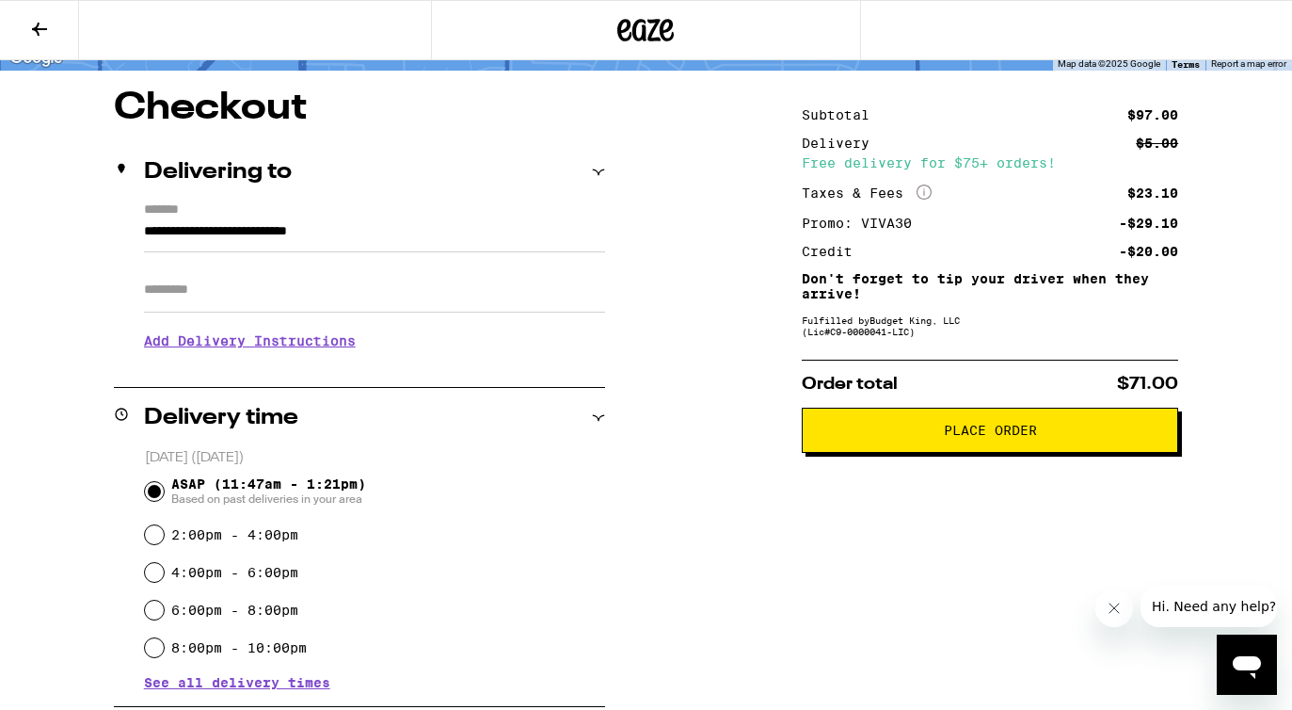
scroll to position [0, 0]
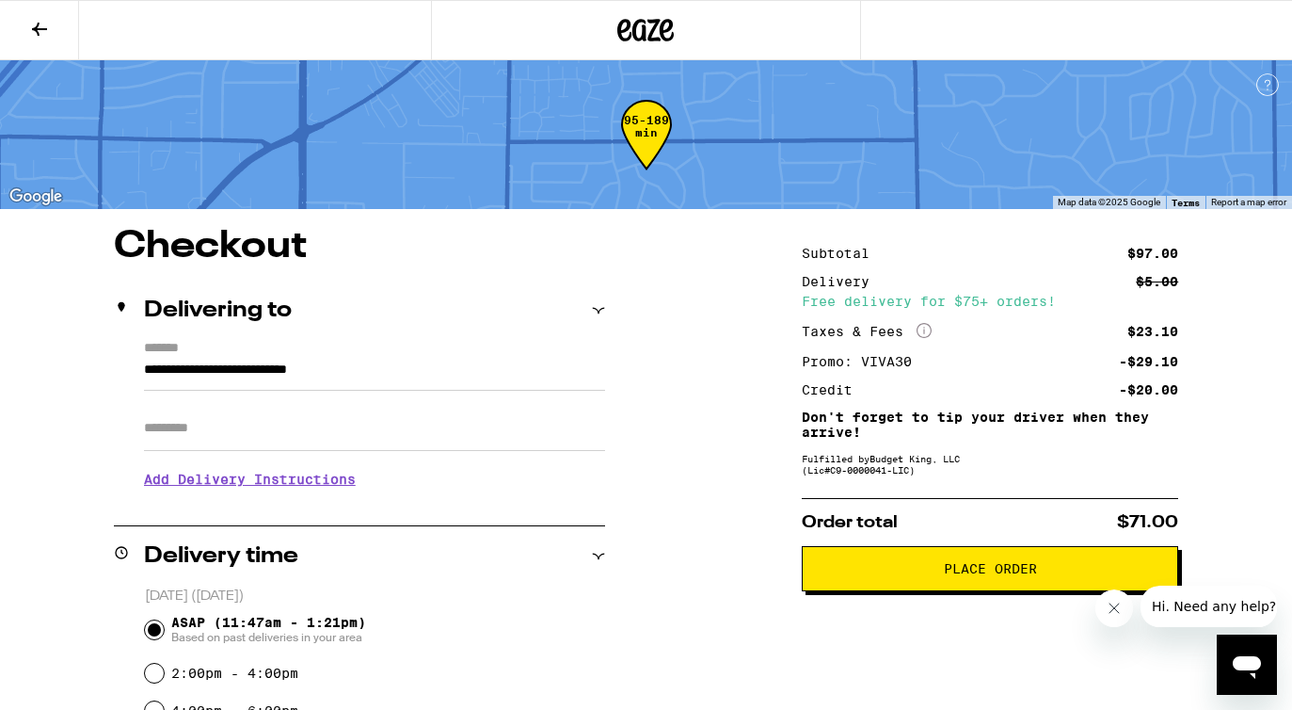
click at [950, 575] on span "Place Order" at bounding box center [990, 568] width 93 height 13
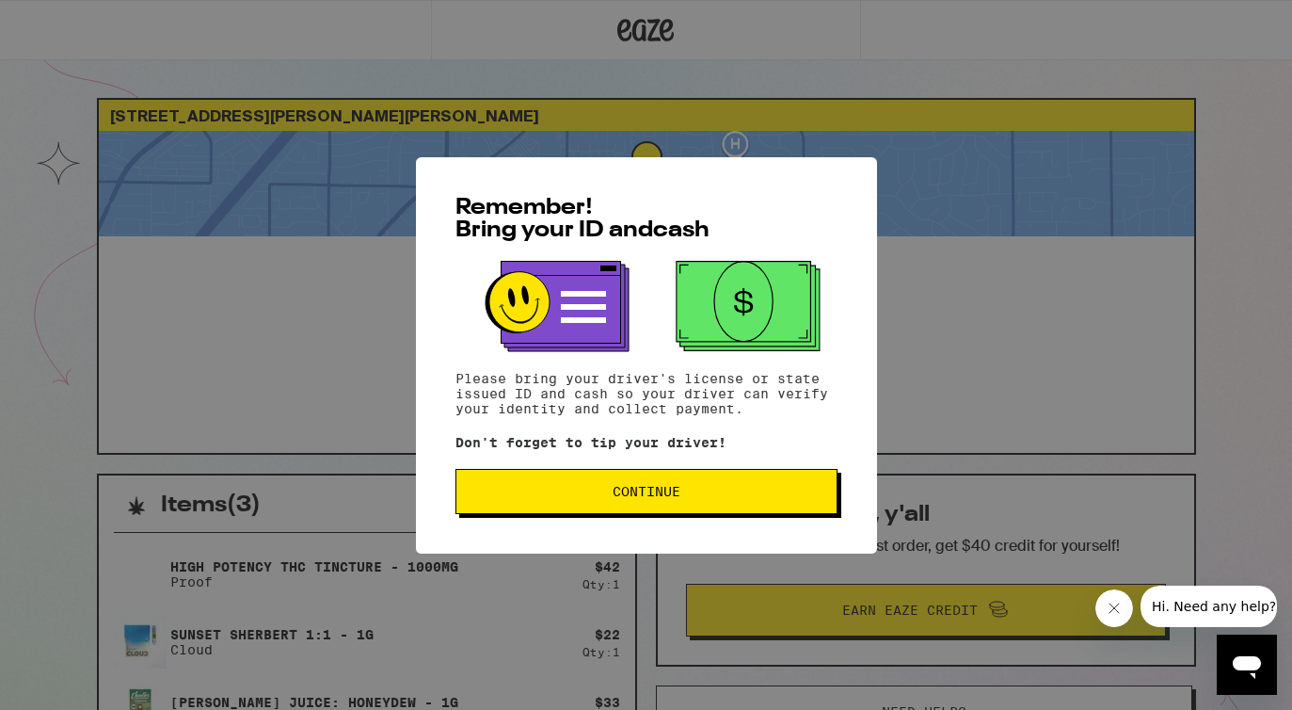
click at [681, 482] on button "Continue" at bounding box center [646, 491] width 382 height 45
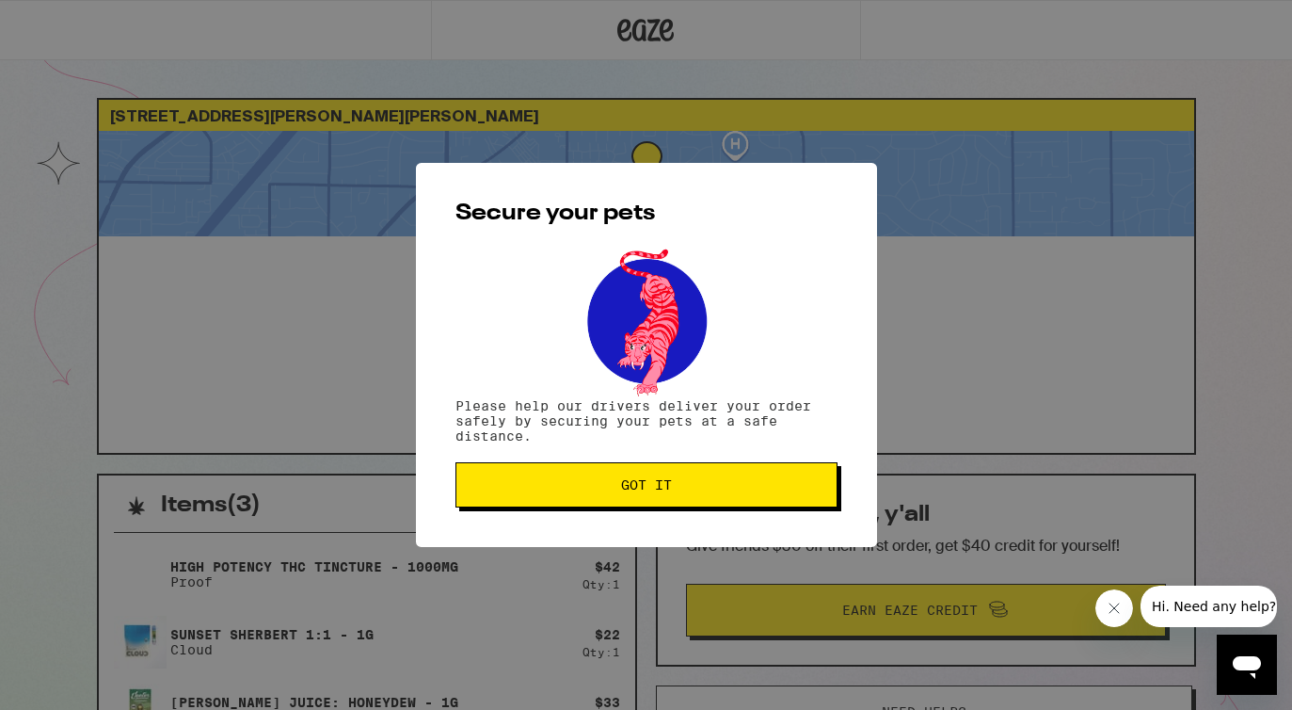
click at [681, 482] on span "Got it" at bounding box center [646, 484] width 350 height 13
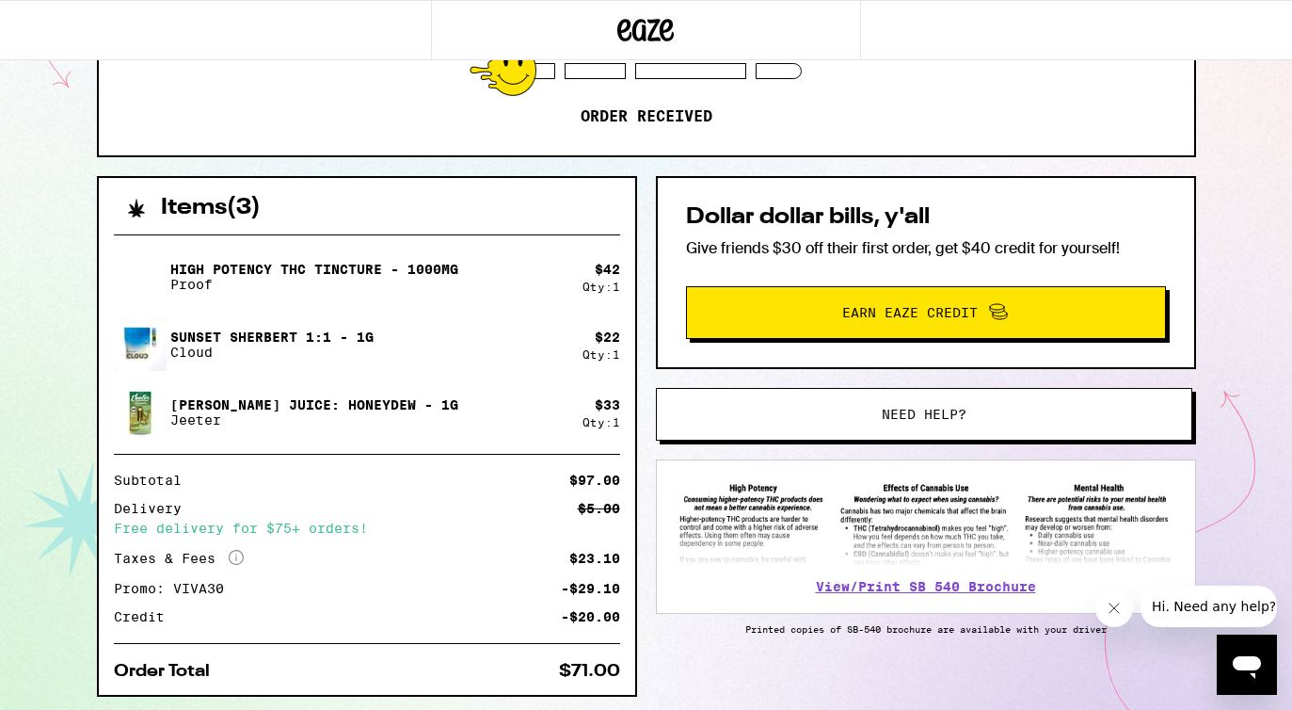
scroll to position [359, 0]
